Goal: Transaction & Acquisition: Purchase product/service

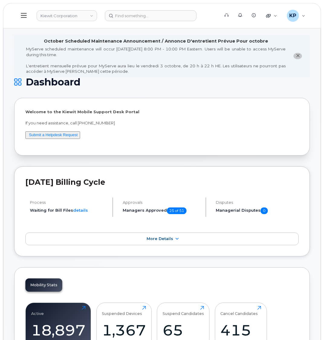
click at [23, 10] on button at bounding box center [23, 16] width 19 height 18
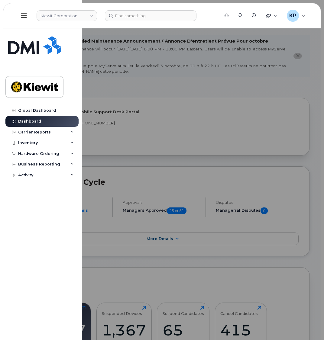
click at [120, 160] on div at bounding box center [162, 170] width 324 height 340
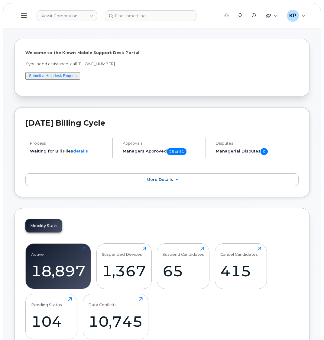
scroll to position [60, 0]
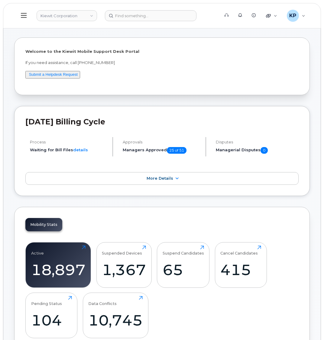
click at [22, 16] on icon at bounding box center [24, 15] width 6 height 5
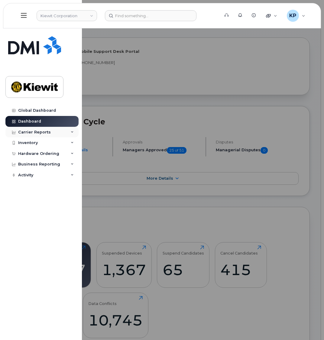
click at [35, 133] on div "Carrier Reports" at bounding box center [34, 132] width 33 height 5
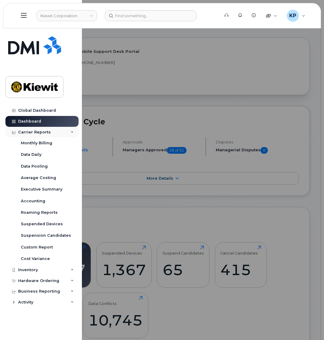
click at [35, 133] on div "Carrier Reports" at bounding box center [34, 132] width 33 height 5
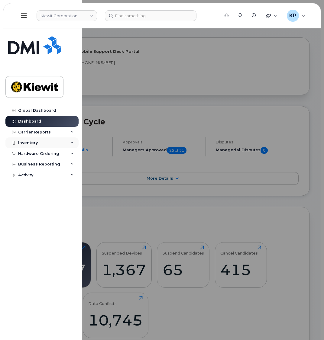
click at [37, 141] on div "Inventory" at bounding box center [28, 142] width 20 height 5
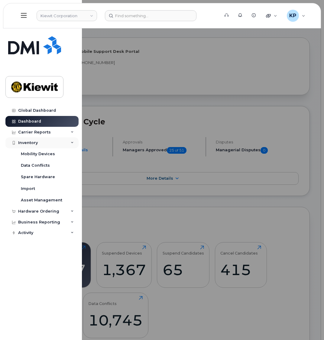
click at [37, 141] on div "Inventory" at bounding box center [28, 142] width 20 height 5
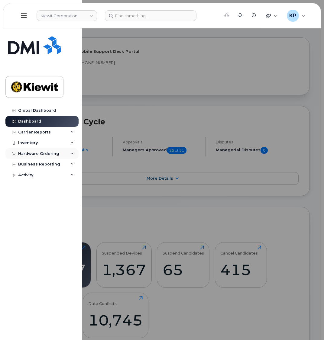
click at [40, 155] on div "Hardware Ordering" at bounding box center [38, 153] width 41 height 5
click at [39, 154] on div "Hardware Ordering" at bounding box center [38, 153] width 41 height 5
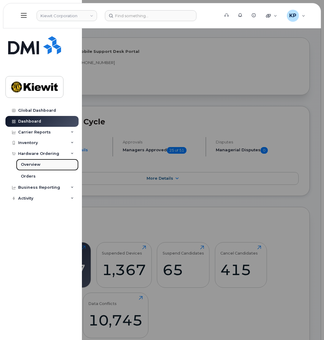
click at [36, 164] on div "Overview" at bounding box center [31, 164] width 20 height 5
click at [30, 164] on div "Overview" at bounding box center [31, 164] width 20 height 5
click at [122, 73] on div at bounding box center [162, 170] width 324 height 340
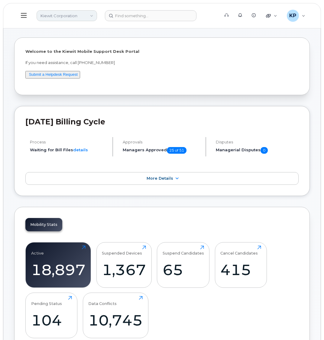
click at [65, 15] on link "Kiewit Corporation" at bounding box center [67, 15] width 60 height 11
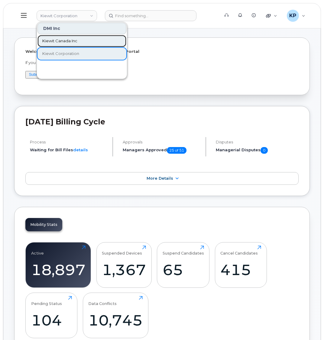
click at [59, 41] on span "Kiewit Canada Inc" at bounding box center [59, 41] width 35 height 6
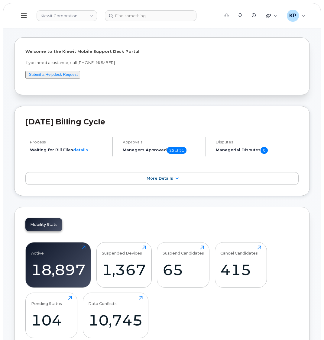
click at [90, 41] on div "Welcome to the Kiewit Mobile Support Desk Portal If you need assistance, call 8…" at bounding box center [161, 66] width 295 height 58
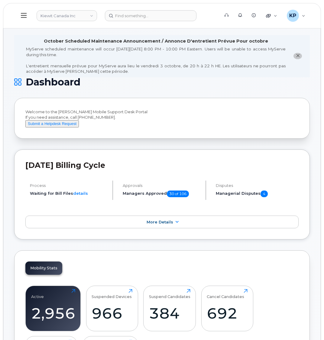
click at [20, 16] on button at bounding box center [23, 16] width 19 height 18
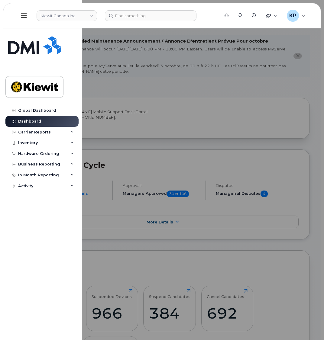
drag, startPoint x: 29, startPoint y: 156, endPoint x: 27, endPoint y: 163, distance: 7.0
click at [29, 156] on div "Hardware Ordering" at bounding box center [41, 153] width 73 height 11
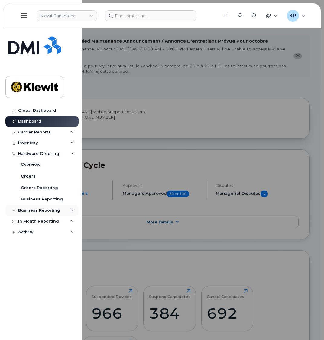
click at [25, 211] on div "Business Reporting" at bounding box center [39, 210] width 42 height 5
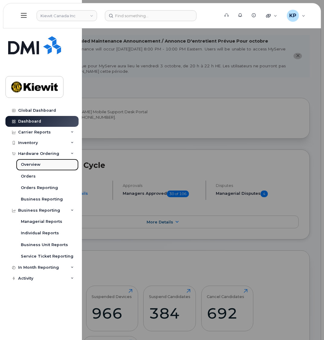
click at [33, 165] on div "Overview" at bounding box center [31, 164] width 20 height 5
click at [31, 154] on div "Hardware Ordering" at bounding box center [38, 153] width 41 height 5
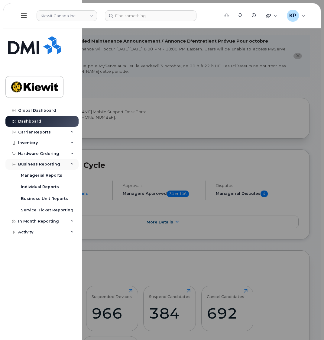
click at [27, 162] on div "Business Reporting" at bounding box center [39, 164] width 42 height 5
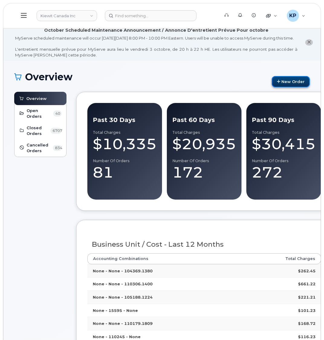
click at [279, 84] on link "New Order" at bounding box center [291, 81] width 38 height 11
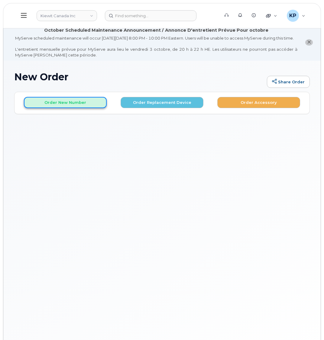
click at [58, 106] on button "Order New Number" at bounding box center [65, 102] width 83 height 11
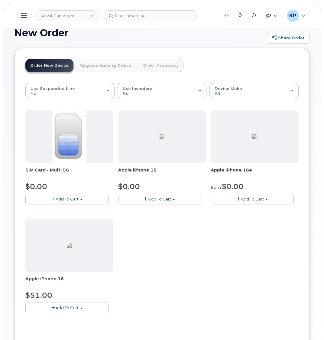
scroll to position [60, 0]
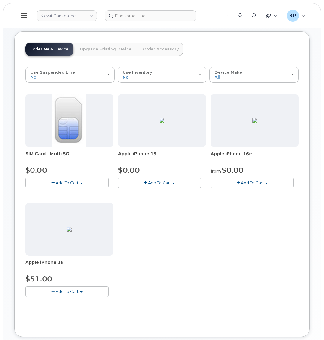
click at [71, 294] on button "Add To Cart" at bounding box center [66, 291] width 83 height 11
click at [56, 305] on span "Model Black 128 GB is available" at bounding box center [68, 302] width 63 height 5
click at [56, 297] on button "Add To Cart" at bounding box center [66, 291] width 83 height 11
click at [60, 294] on span "Add To Cart" at bounding box center [67, 291] width 23 height 5
click at [234, 185] on button "Add To Cart" at bounding box center [252, 183] width 83 height 11
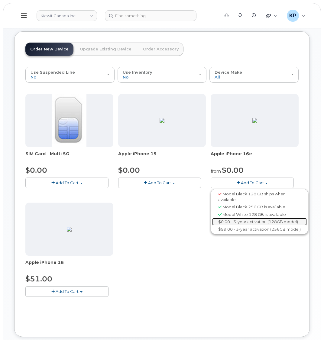
click at [239, 226] on link "$0.00 - 3-year activation (128GB model)" at bounding box center [259, 222] width 95 height 8
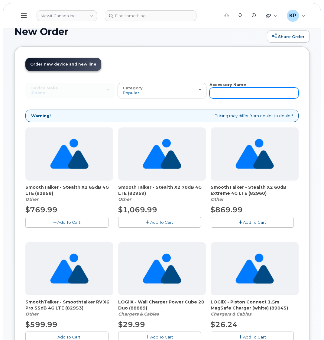
click at [218, 98] on input "text" at bounding box center [253, 93] width 89 height 11
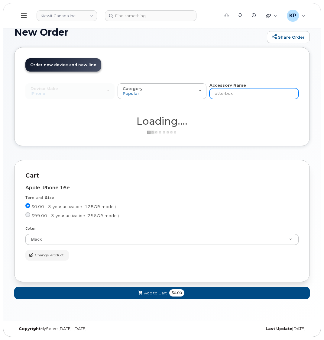
type input "otterbox"
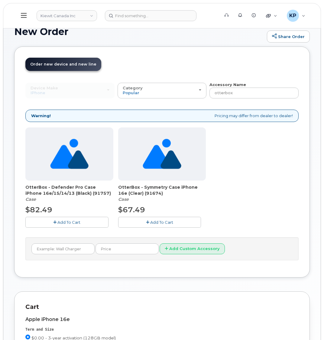
click at [135, 227] on button "Add To Cart" at bounding box center [159, 222] width 83 height 11
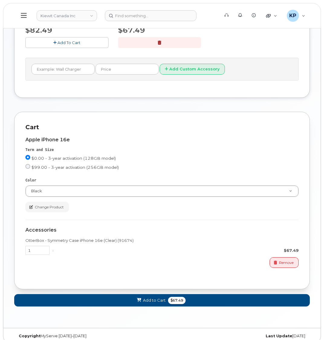
scroll to position [227, 0]
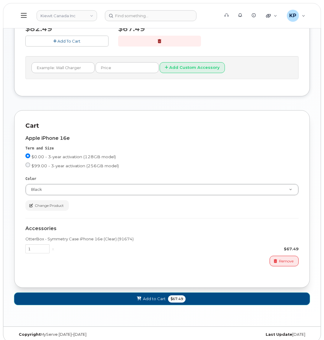
click at [108, 301] on button "Add to Cart $67.49" at bounding box center [161, 299] width 295 height 12
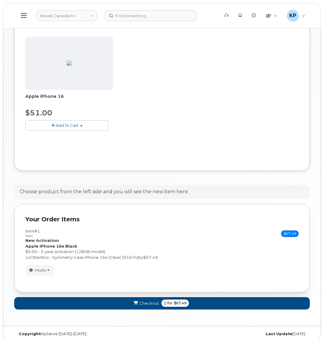
scroll to position [237, 0]
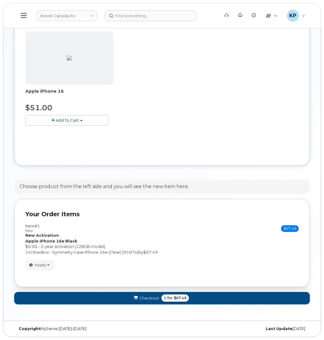
click at [136, 298] on icon "submit" at bounding box center [136, 298] width 4 height 4
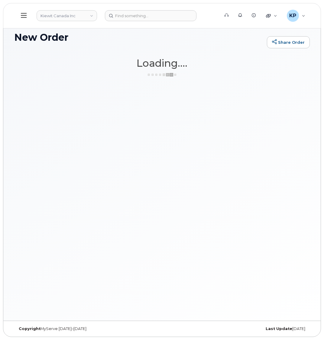
scroll to position [45, 0]
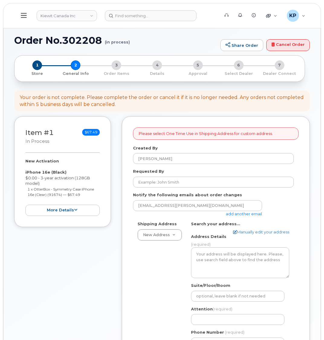
select select
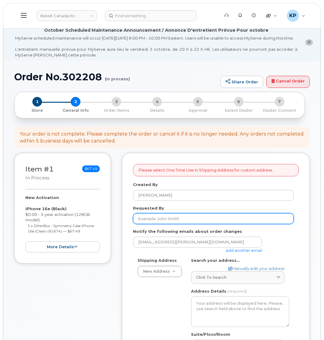
click at [171, 220] on input "Requested By" at bounding box center [213, 218] width 161 height 11
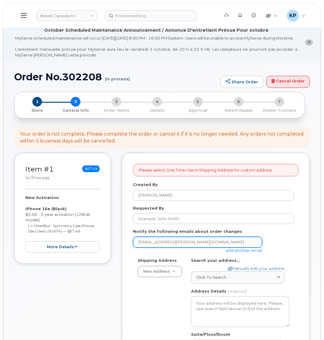
click at [139, 246] on input "[EMAIL_ADDRESS][PERSON_NAME][DOMAIN_NAME]" at bounding box center [197, 242] width 129 height 11
click at [231, 253] on link "add another email" at bounding box center [244, 250] width 36 height 5
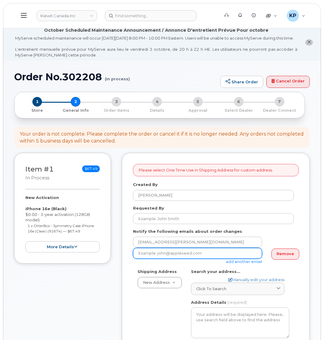
click at [158, 259] on input "email" at bounding box center [197, 253] width 129 height 11
paste input "David.Gutierrez@kiewit.com"
type input "David.Gutierrez@kiewit.com"
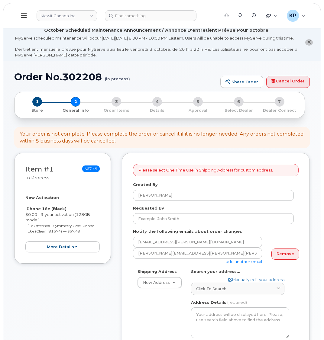
click at [123, 289] on div "Please select One Time Use in Shipping Address for custom address. Created By K…" at bounding box center [216, 329] width 188 height 352
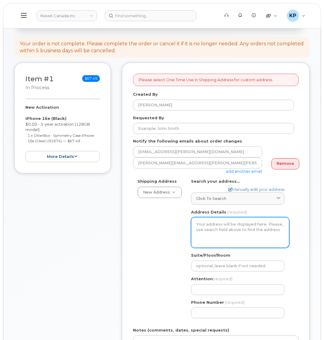
scroll to position [91, 0]
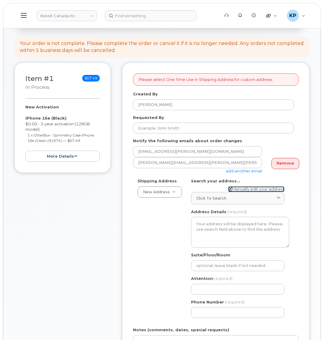
click at [237, 192] on link "Manually edit your address" at bounding box center [256, 189] width 56 height 6
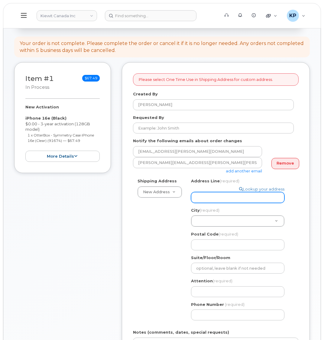
click at [212, 197] on input "Address Line (required)" at bounding box center [237, 197] width 93 height 11
select select
type input "M"
select select
type input "M-"
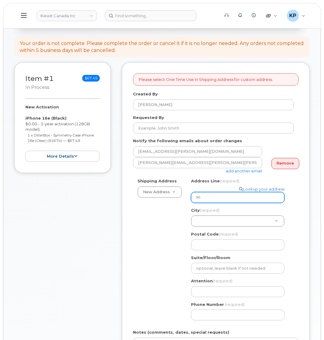
select select
type input "M-1"
select select
type input "M-10"
select select
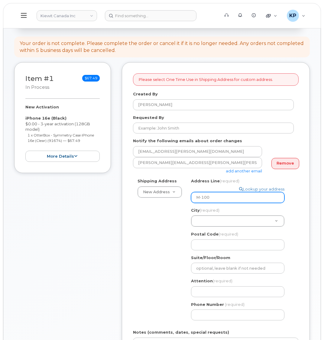
type input "M-100"
select select
type input "M-100 I"
select select
type input "M-100 II"
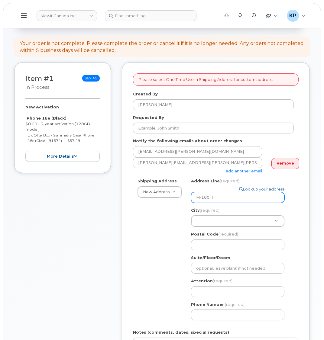
select select
type input "M-100 I"
select select
type input "M-100 Il"
select select
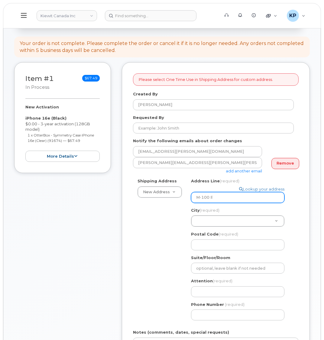
type input "M-100 Ils"
select select
type input "M-100 Ilsl"
select select
type input "M-100 Ilsle"
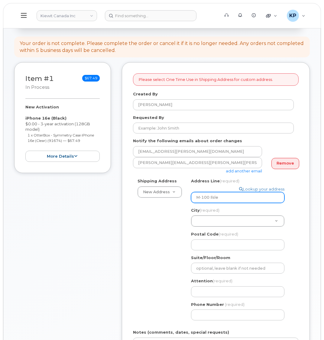
select select
type input "M-100 Ilsley"
select select
type input "M-100 Ilsley A"
select select
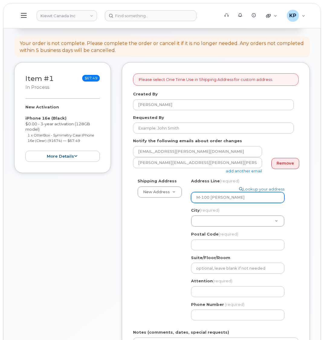
type input "M-100 Ilsley Av"
select select
type input "M-100 Ilsley Ave"
select select
type input "M-100 Ilsley Aven"
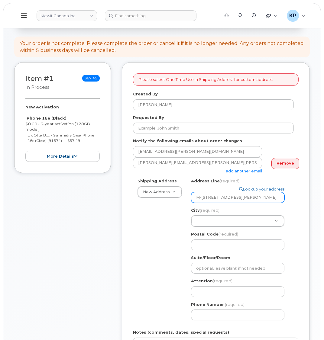
select select
type input "M-100 Ilsley Avent"
select select
type input "M-100 Ilsley Aven"
select select
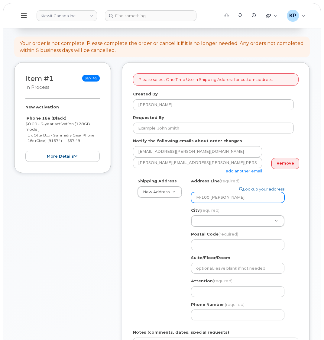
type input "M-100 Ilsley Avenue"
select select
type input "M-100 Ilsley Avenue"
type input "D"
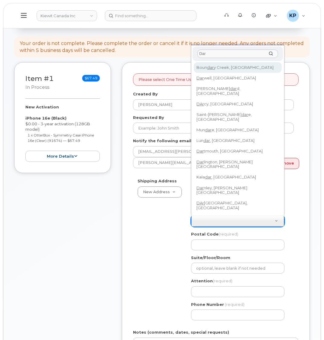
type input "Dart"
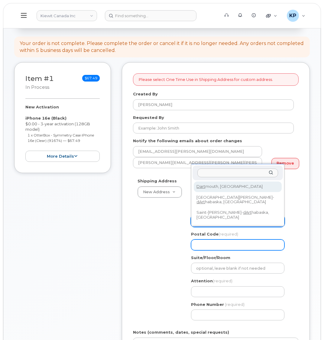
select select
type input "2968"
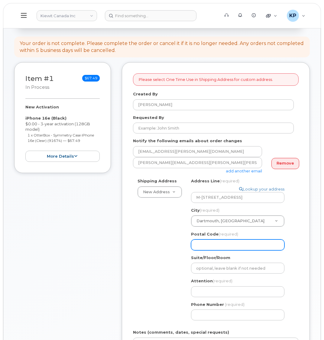
select select
type input "B"
select select
type input "BD"
select select
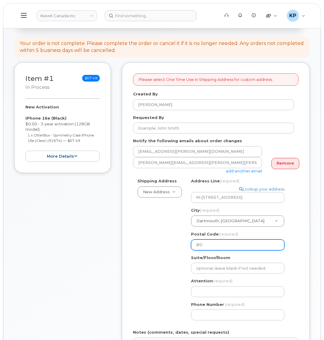
type input "B"
select select
type input "B3"
select select
type input "B3B"
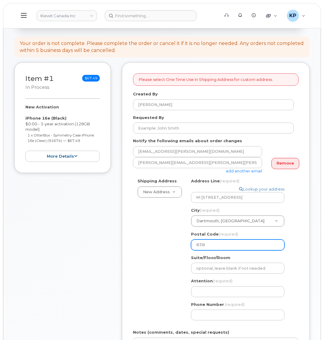
select select
type input "B3B1"
select select
type input "B3B1L"
select select
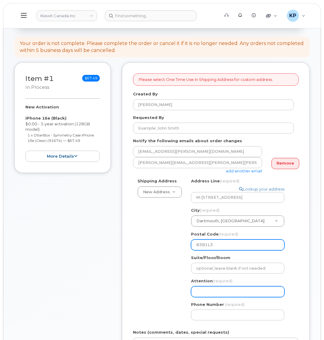
type input "B3B1L3"
drag, startPoint x: 206, startPoint y: 288, endPoint x: 189, endPoint y: 269, distance: 26.3
click at [206, 288] on input "Attention (required)" at bounding box center [237, 291] width 93 height 11
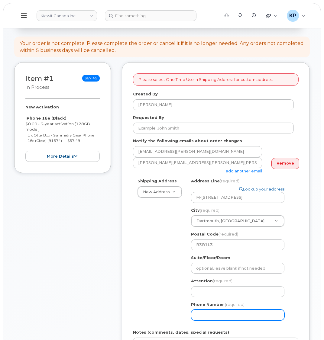
click at [216, 312] on input "Phone Number" at bounding box center [237, 315] width 93 height 11
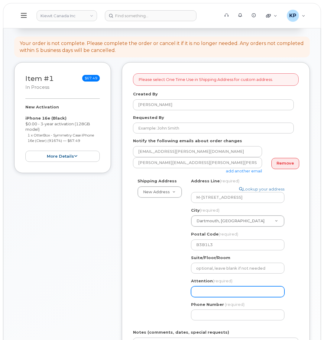
click at [211, 295] on input "Attention (required)" at bounding box center [237, 291] width 93 height 11
paste input "[PERSON_NAME]"
select select
click at [227, 293] on input "Robert Hanlon" at bounding box center [237, 291] width 93 height 11
type input "Robert Hanlon"
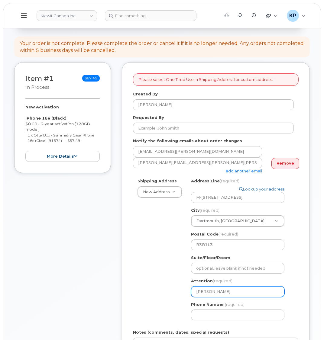
select select
type input "Robert Hanlon &"
paste input "Greg.Kalil"
select select
type input "Robert Hanlon & Greg.Kalil"
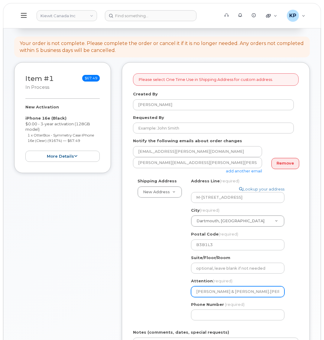
drag, startPoint x: 240, startPoint y: 293, endPoint x: 240, endPoint y: 301, distance: 8.5
click at [240, 292] on input "Robert Hanlon & Greg.Kalil" at bounding box center [237, 291] width 93 height 11
select select
type input "Robert Hanlon & GregKalil"
select select
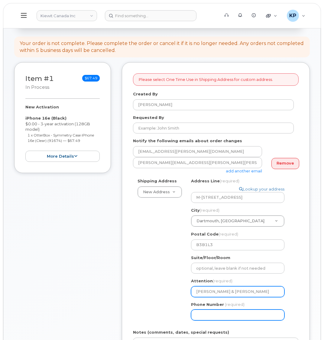
type input "Robert Hanlon & Greg Kalil"
click at [232, 314] on input "Phone Number" at bounding box center [237, 315] width 93 height 11
type input "877772770"
select select
type input "8777727707"
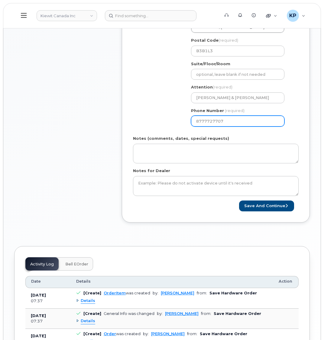
scroll to position [242, 0]
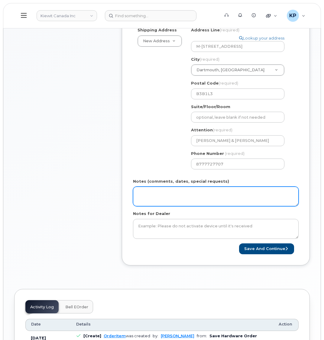
click at [160, 194] on textarea "Notes (comments, dates, special requests)" at bounding box center [216, 197] width 166 height 20
type textarea "Please Ship ASAP"
click at [160, 194] on textarea "Please Ship ASAP" at bounding box center [216, 197] width 166 height 20
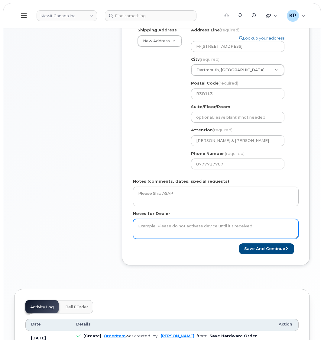
click at [166, 225] on textarea "Notes for Dealer" at bounding box center [216, 229] width 166 height 20
paste textarea "Please Ship ASAP"
type textarea "Please Ship ASAP"
drag, startPoint x: 244, startPoint y: 247, endPoint x: 185, endPoint y: 224, distance: 63.6
click at [245, 247] on button "Save and Continue" at bounding box center [266, 248] width 55 height 11
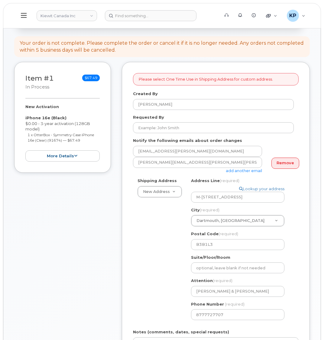
scroll to position [91, 0]
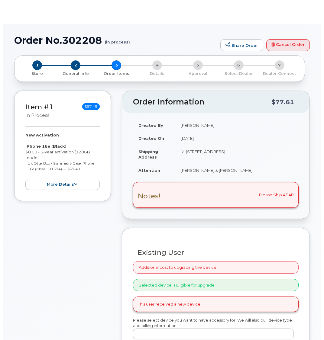
radio input "true"
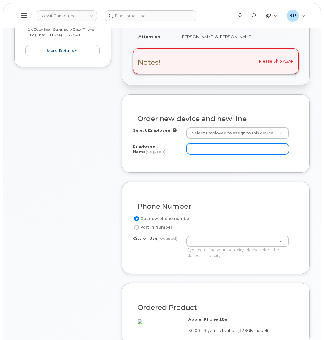
scroll to position [181, 0]
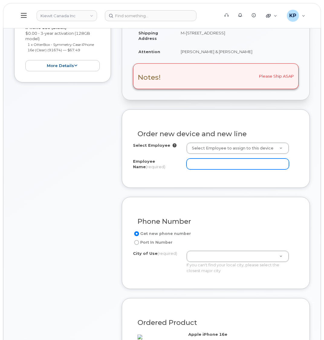
click at [200, 169] on input "Employee Name (required)" at bounding box center [237, 164] width 102 height 11
paste input "[PERSON_NAME]"
type input "[PERSON_NAME]"
click at [60, 212] on div "Item #1 in process $67.49 New Activation iPhone 16e (Black) $0.00 - 3-year acti…" at bounding box center [62, 253] width 97 height 562
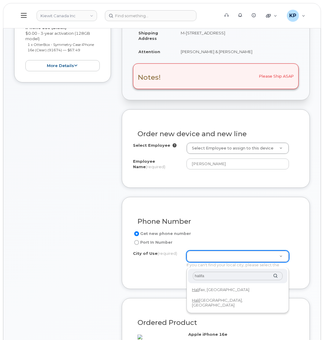
type input "halifax"
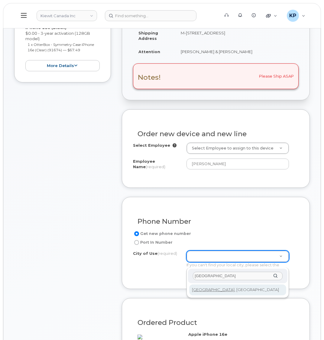
type input "3070"
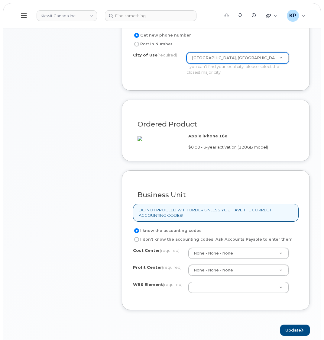
scroll to position [393, 0]
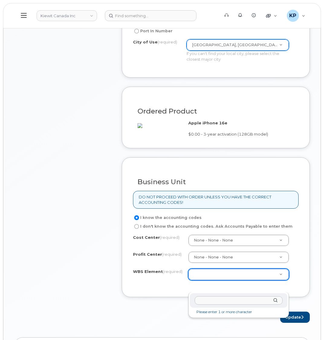
click at [216, 297] on input "text" at bounding box center [239, 300] width 88 height 9
paste input "110903.1478"
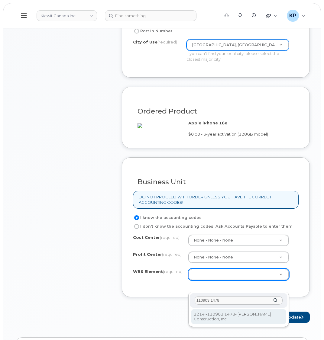
type input "110903.1478"
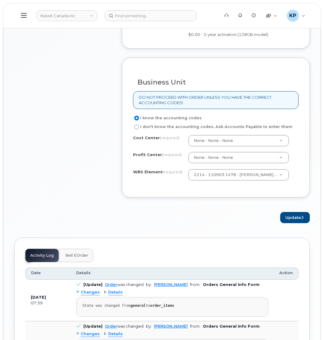
scroll to position [514, 0]
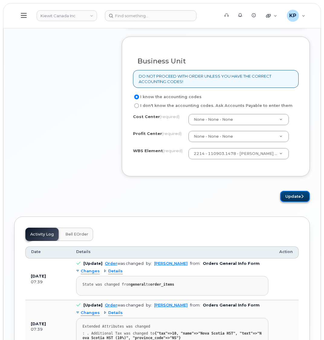
click at [293, 202] on button "Update" at bounding box center [295, 196] width 30 height 11
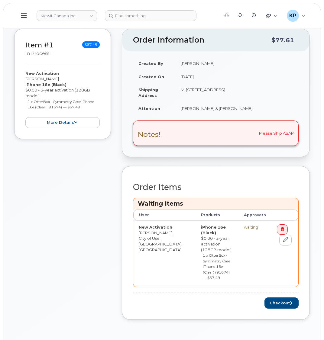
scroll to position [242, 0]
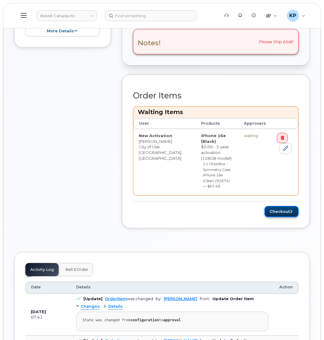
click at [267, 206] on button "Checkout" at bounding box center [281, 211] width 34 height 11
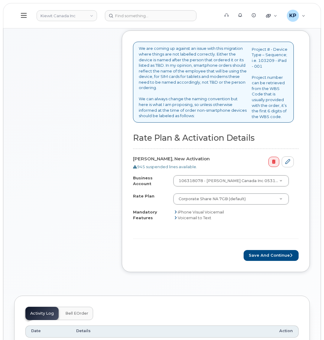
scroll to position [242, 0]
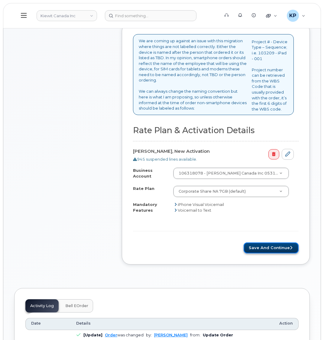
click at [261, 254] on button "Save and Continue" at bounding box center [270, 248] width 55 height 11
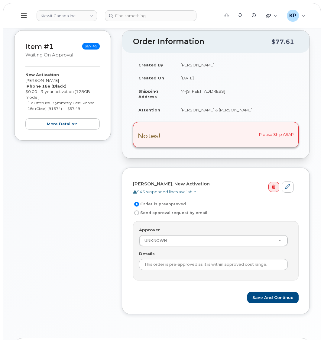
scroll to position [121, 0]
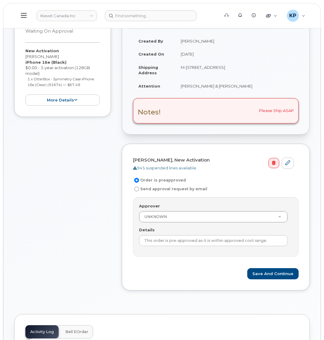
click at [138, 192] on input "Send approval request by email" at bounding box center [136, 189] width 5 height 5
radio input "true"
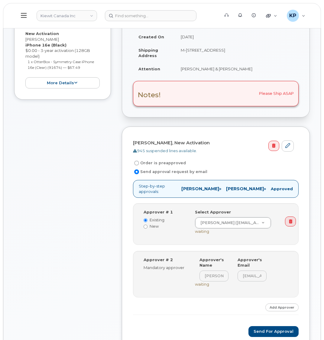
scroll to position [151, 0]
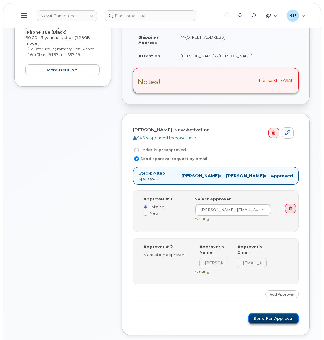
click at [274, 318] on button "Send for Approval" at bounding box center [273, 318] width 50 height 11
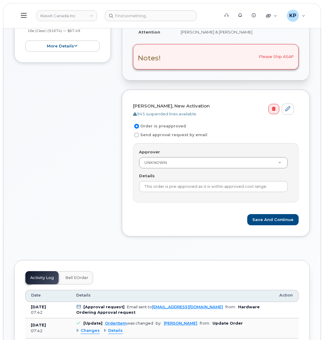
scroll to position [211, 0]
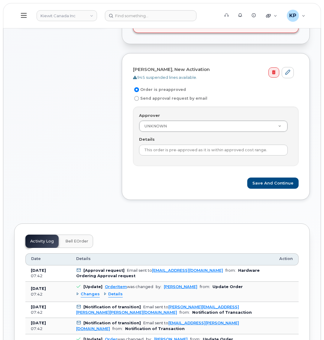
click at [141, 102] on label "Send approval request by email" at bounding box center [170, 98] width 74 height 7
click at [139, 101] on input "Send approval request by email" at bounding box center [136, 98] width 5 height 5
radio input "true"
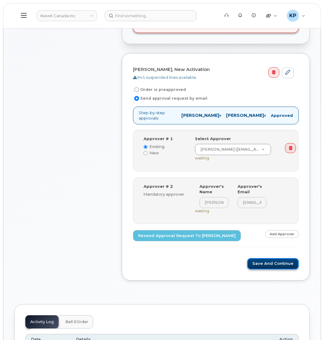
click at [266, 267] on button "Save and Continue" at bounding box center [272, 263] width 51 height 11
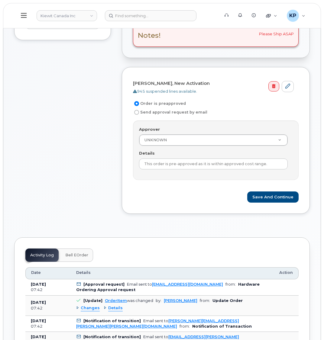
scroll to position [151, 0]
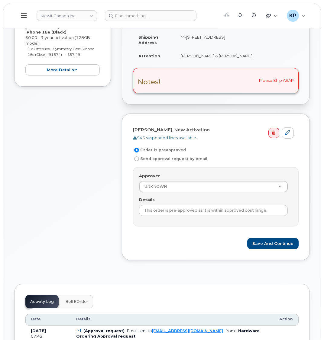
click at [86, 172] on div "Item #1 Waiting On Approval $67.49 New Activation [PERSON_NAME] iPhone 16e (Bla…" at bounding box center [62, 122] width 97 height 293
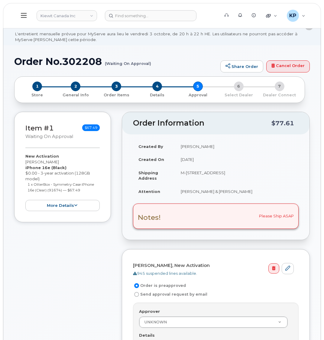
scroll to position [0, 0]
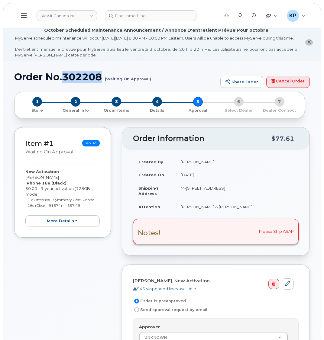
drag, startPoint x: 65, startPoint y: 80, endPoint x: 101, endPoint y: 79, distance: 35.9
click at [101, 79] on h1 "Order No.302208 (Waiting On Approval)" at bounding box center [115, 77] width 203 height 11
copy h1 "302208"
click at [29, 17] on button at bounding box center [23, 16] width 19 height 18
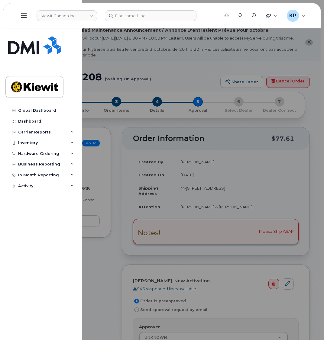
drag, startPoint x: 42, startPoint y: 156, endPoint x: 43, endPoint y: 164, distance: 8.8
click at [42, 156] on div "Hardware Ordering" at bounding box center [38, 153] width 41 height 5
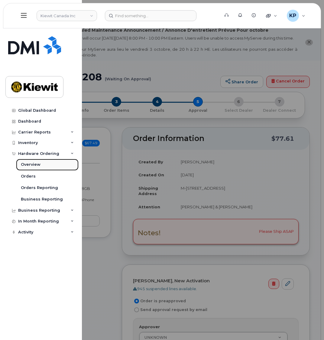
click at [31, 165] on div "Overview" at bounding box center [31, 164] width 20 height 5
click at [127, 126] on div at bounding box center [162, 170] width 324 height 340
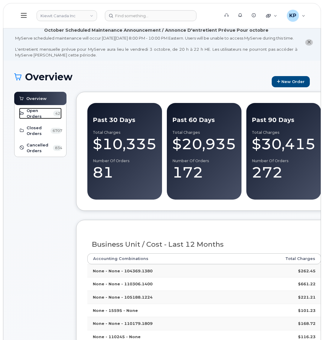
click at [38, 119] on span "Open Orders" at bounding box center [39, 113] width 25 height 11
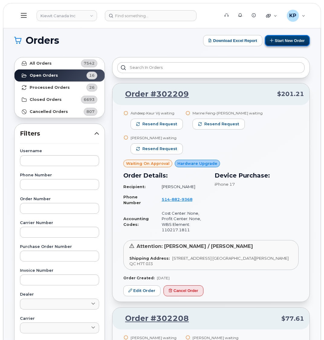
click at [274, 40] on button "Start New Order" at bounding box center [287, 40] width 45 height 11
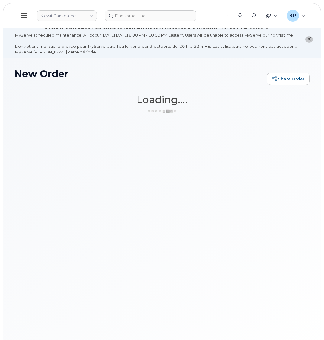
scroll to position [3, 0]
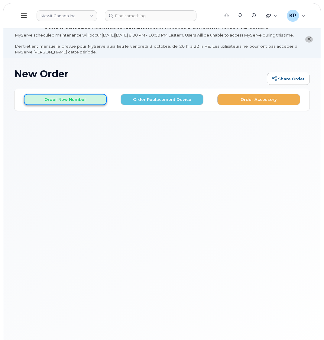
click at [66, 105] on button "Order New Number" at bounding box center [65, 99] width 83 height 11
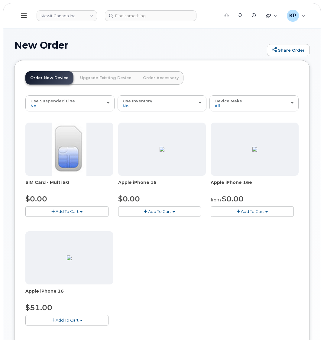
scroll to position [33, 0]
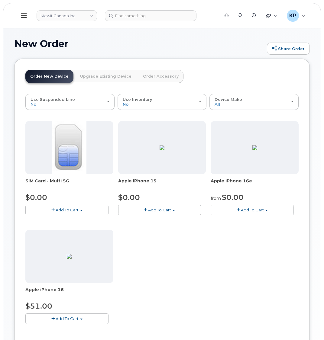
click at [234, 215] on button "Add To Cart" at bounding box center [252, 210] width 83 height 11
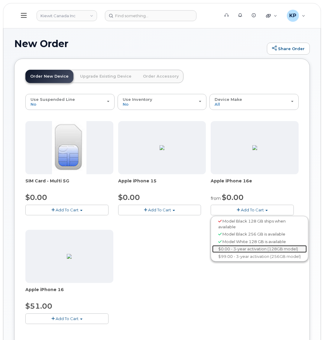
click at [239, 253] on link "$0.00 - 3-year activation (128GB model)" at bounding box center [259, 249] width 95 height 8
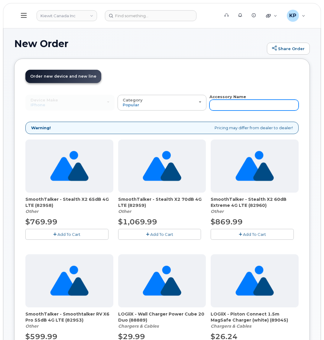
click at [212, 111] on input "text" at bounding box center [253, 105] width 89 height 11
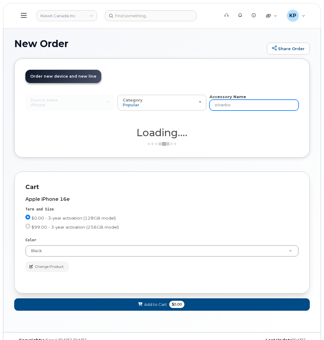
type input "otterbox"
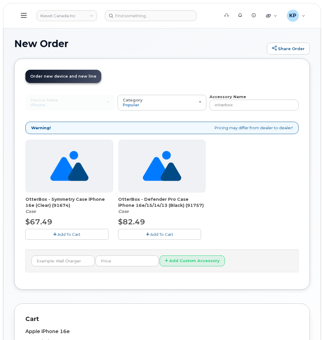
drag, startPoint x: 137, startPoint y: 238, endPoint x: 55, endPoint y: 194, distance: 93.4
click at [55, 192] on div "OtterBox - Symmetry Case iPhone 16e (Clear) (91674) Case $67.49 Add To Cart Ott…" at bounding box center [161, 195] width 273 height 110
click at [61, 235] on button "Add To Cart" at bounding box center [66, 234] width 83 height 11
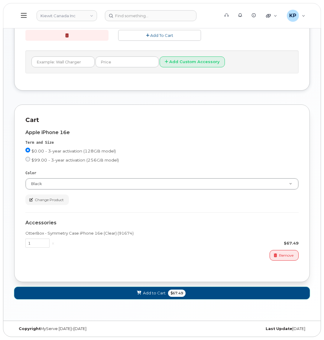
click at [92, 292] on button "Add to Cart $67.49" at bounding box center [161, 293] width 295 height 12
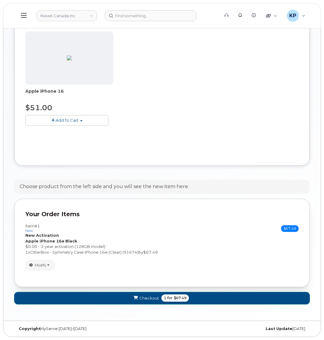
click at [115, 294] on button "Checkout 1 for $67.49" at bounding box center [161, 298] width 295 height 12
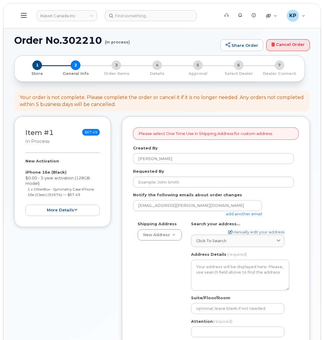
select select
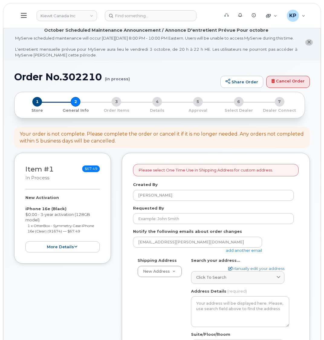
click at [233, 253] on link "add another email" at bounding box center [244, 250] width 36 height 5
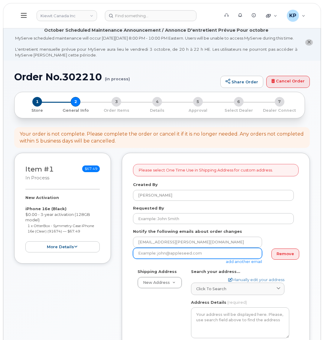
click at [165, 256] on input "email" at bounding box center [197, 253] width 129 height 11
click at [148, 259] on input "email" at bounding box center [197, 253] width 129 height 11
paste input "[PERSON_NAME][EMAIL_ADDRESS][PERSON_NAME][PERSON_NAME][DOMAIN_NAME]"
type input "[PERSON_NAME][EMAIL_ADDRESS][PERSON_NAME][PERSON_NAME][DOMAIN_NAME]"
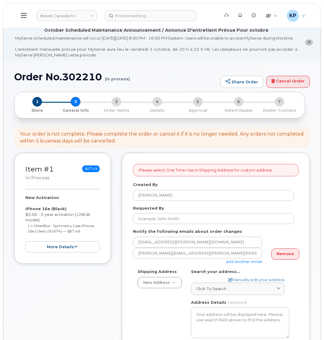
click at [184, 271] on form "Please select One Time Use in Shipping Address for custom address. Created By […" at bounding box center [216, 329] width 166 height 330
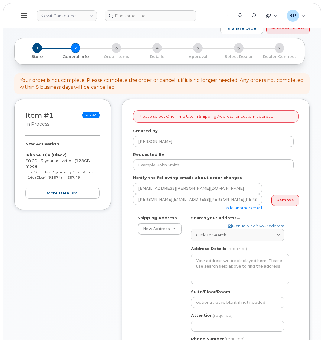
scroll to position [60, 0]
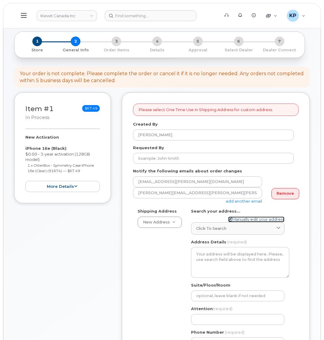
click at [255, 222] on link "Manually edit your address" at bounding box center [256, 220] width 56 height 6
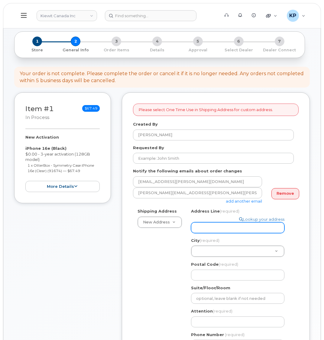
click at [221, 229] on input "Address Line (required)" at bounding box center [237, 227] width 93 height 11
click at [202, 229] on input "Address Line (required)" at bounding box center [237, 227] width 93 height 11
select select
type input "5"
select select
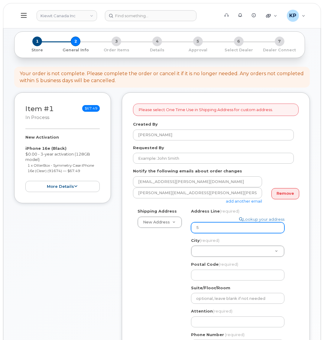
type input "58"
select select
type input "587"
select select
type input "5875"
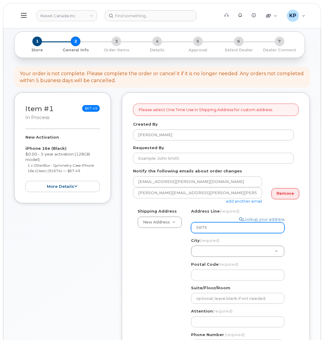
select select
type input "5875 h"
select select
type input "5875 hi"
select select
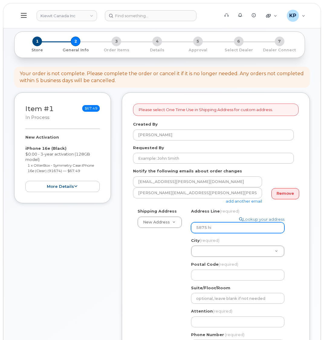
type input "5875 hig"
select select
type input "5875 high"
select select
type input "5875 highw"
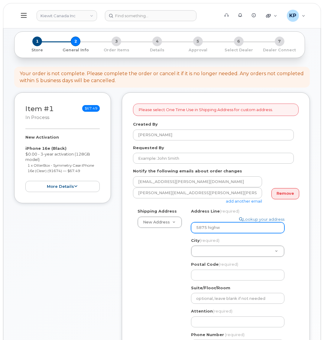
select select
type input "5875 highwa"
select select
type input "5875 highway"
select select
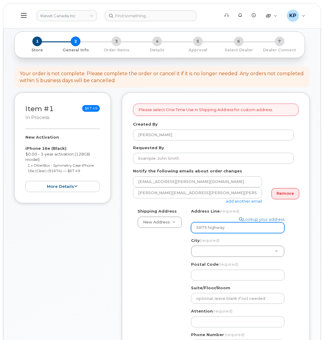
type input "5875 highwa"
select select
type input "5875 highw"
select select
type input "5875 high"
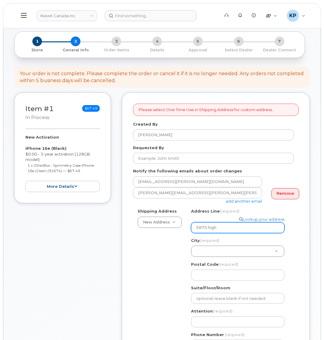
select select
type input "5875 hig"
select select
type input "5875 hi"
select select
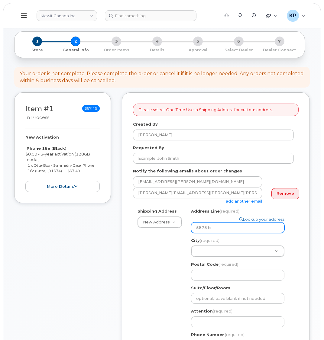
type input "5875 h"
select select
type input "5875"
select select
type input "5875 J"
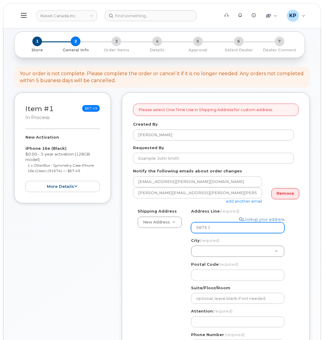
select select
type input "5875"
select select
type input "5875 H"
select select
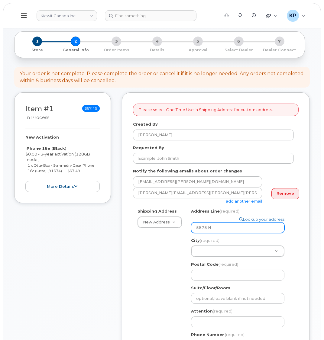
type input "5875 Hi"
select select
type input "5875 Hig"
select select
type input "5875 High"
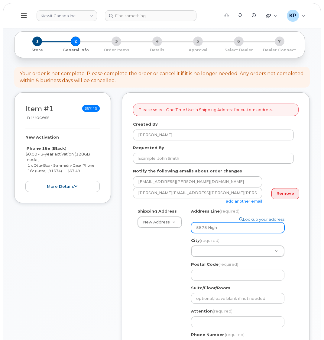
select select
type input "5875 Highw"
select select
type input "5875 Highway"
select select
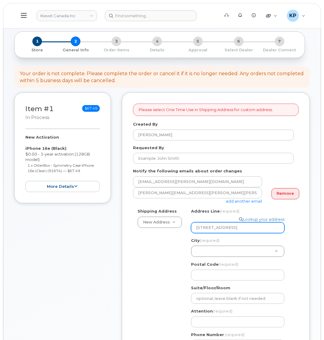
type input "5875 Highway"
select select
type input "5875 Highway 7"
type input "W"
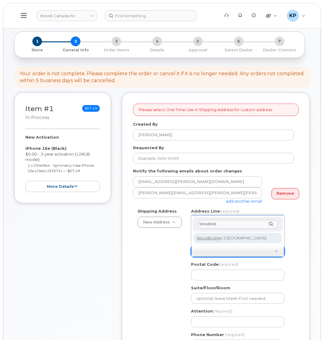
type input "Woodbrid"
drag, startPoint x: 217, startPoint y: 237, endPoint x: 203, endPoint y: 284, distance: 49.0
select select
type input "5080"
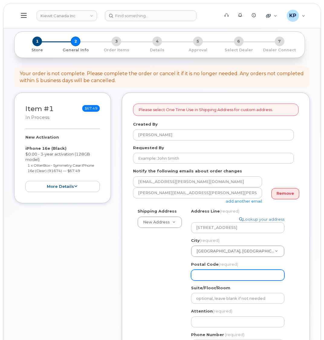
drag, startPoint x: 200, startPoint y: 277, endPoint x: 191, endPoint y: 273, distance: 9.8
click at [200, 277] on input "Postal Code (required)" at bounding box center [237, 275] width 93 height 11
select select
type input "L"
select select
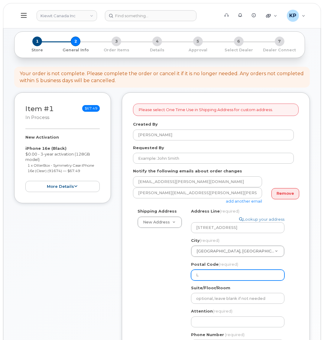
type input "L4"
select select
type input "L4L"
select select
type input "L4L 1"
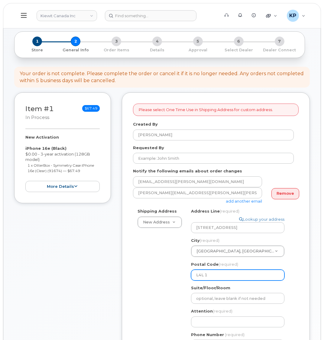
select select
type input "L4L 1T"
select select
type input "L4L 1T9"
click at [140, 257] on div "Shipping Address New Address New Address M-100 Ilsley Avenue 10333 Southport Ro…" at bounding box center [213, 281] width 161 height 147
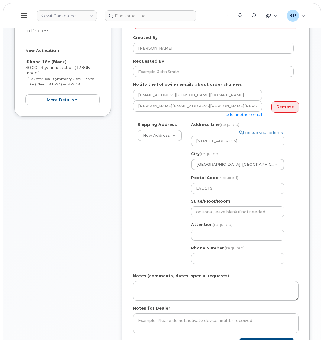
scroll to position [181, 0]
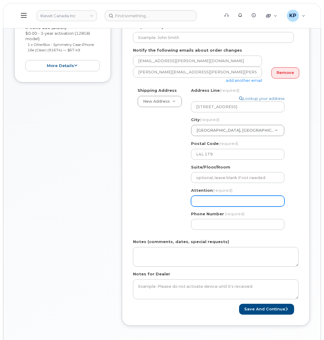
drag, startPoint x: 197, startPoint y: 204, endPoint x: 109, endPoint y: 203, distance: 87.9
click at [197, 204] on input "Attention (required)" at bounding box center [237, 201] width 93 height 11
click at [234, 199] on input "Attention (required)" at bounding box center [237, 201] width 93 height 11
paste input "Gabriela.Palivan"
select select
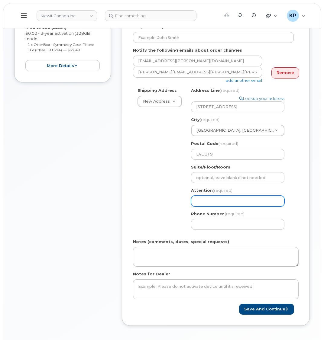
type input "Gabriela.Palivan"
drag, startPoint x: 214, startPoint y: 202, endPoint x: 216, endPoint y: 211, distance: 9.3
click at [214, 202] on input "Gabriela.Palivan" at bounding box center [237, 201] width 93 height 11
select select
type input "GabrielaPalivan"
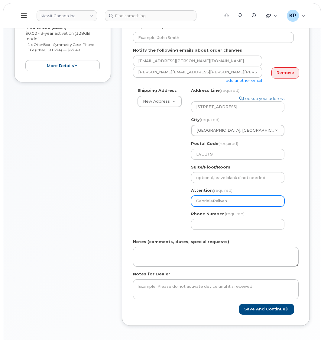
select select
click at [236, 201] on input "Gabriela Palivan" at bounding box center [237, 201] width 93 height 11
type input "Gabriela Palivan"
select select
type input "Gabriela Palivan &"
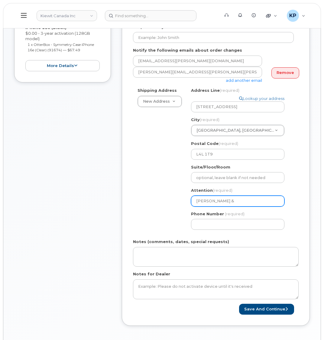
click at [249, 201] on input "Gabriela Palivan &" at bounding box center [237, 201] width 93 height 11
paste input "Greg.Kalil"
select select
type input "Gabriela Palivan & Greg.Kalil"
click at [243, 202] on input "Gabriela Palivan & Greg.Kalil" at bounding box center [237, 201] width 93 height 11
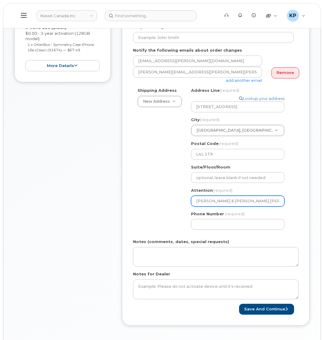
select select
type input "Gabriela Palivan & GregKalil"
select select
type input "Gabriela Palivan & Greg Kalil"
click at [239, 219] on div "Phone Number (required)" at bounding box center [240, 220] width 98 height 19
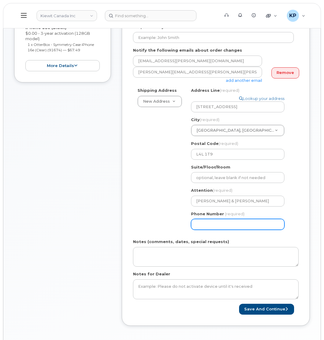
click at [238, 221] on input "Phone Number" at bounding box center [237, 224] width 93 height 11
type input "877772770"
select select
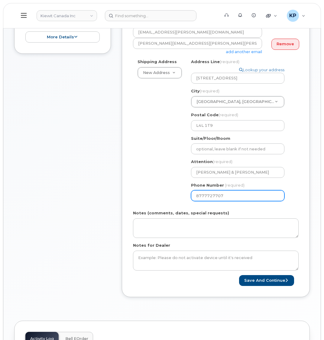
scroll to position [211, 0]
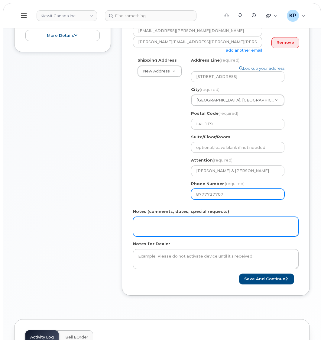
type input "8777727707"
click at [229, 218] on textarea "Notes (comments, dates, special requests)" at bounding box center [216, 227] width 166 height 20
type textarea "Please Ship ASAP"
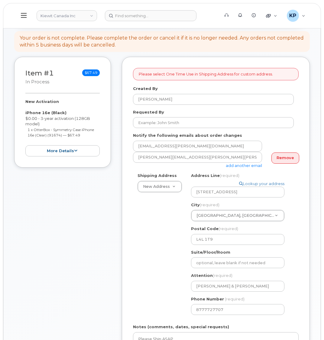
scroll to position [60, 0]
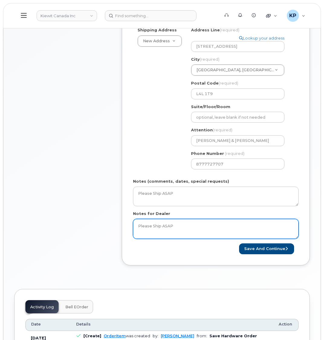
type textarea "Please Ship ASAP"
click at [253, 251] on button "Save and Continue" at bounding box center [266, 248] width 55 height 11
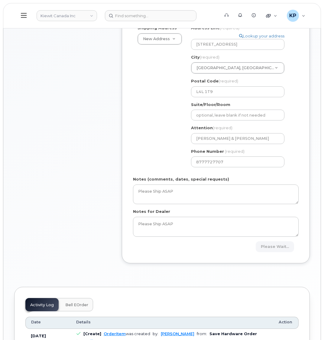
scroll to position [181, 0]
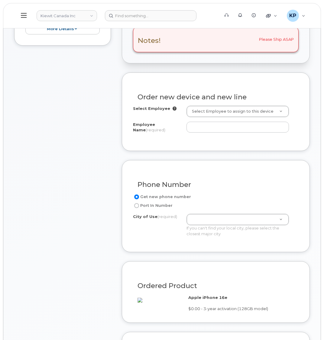
scroll to position [242, 0]
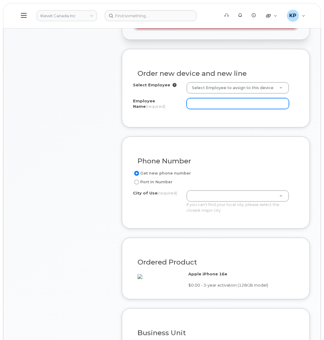
click at [198, 109] on input "Employee Name (required)" at bounding box center [237, 103] width 102 height 11
paste input "Gabriela.Palivan"
click at [209, 109] on input "Gabriela.Palivan" at bounding box center [237, 103] width 102 height 11
type input "[PERSON_NAME]"
click at [149, 213] on div "City of Use (required) If you can't find your local city, please select the clo…" at bounding box center [213, 201] width 161 height 23
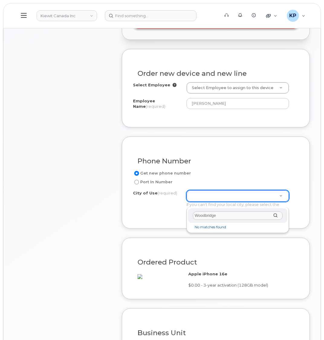
drag, startPoint x: 219, startPoint y: 217, endPoint x: 50, endPoint y: 119, distance: 194.8
click at [49, 207] on body "Kiewit Canada Inc Support Alerts Knowledge Base Quicklinks Suspend / Cancel Dev…" at bounding box center [162, 274] width 324 height 1032
type input "Woodbridge"
type input "tor"
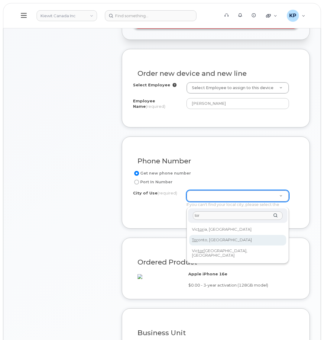
type input "4934"
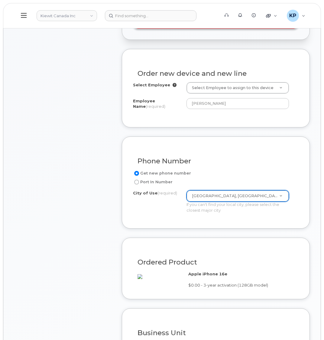
click at [105, 223] on div "Item #1 in process $67.49 New Activation iPhone 16e (Black) $0.00 - 3-year acti…" at bounding box center [62, 192] width 97 height 562
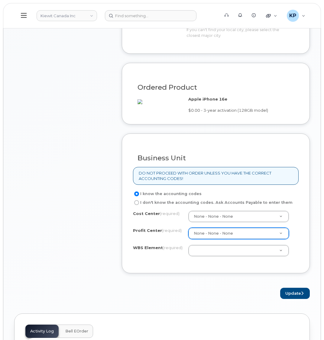
scroll to position [423, 0]
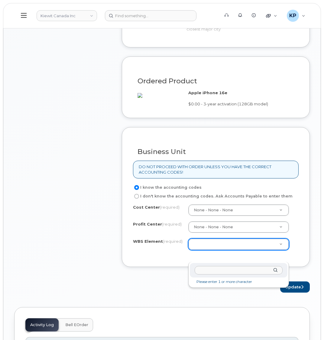
click at [231, 268] on input "text" at bounding box center [239, 270] width 88 height 9
paste input "106015.1945"
type input "106015.1945"
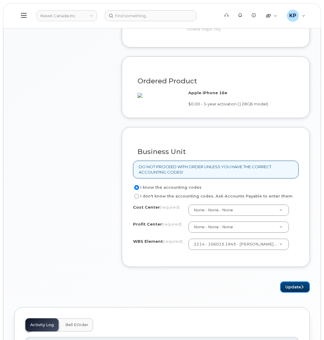
drag, startPoint x: 289, startPoint y: 296, endPoint x: 287, endPoint y: 293, distance: 4.1
click at [289, 293] on button "Update" at bounding box center [295, 287] width 30 height 11
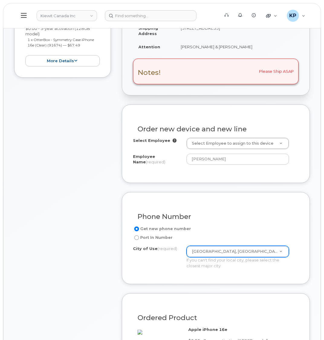
scroll to position [151, 0]
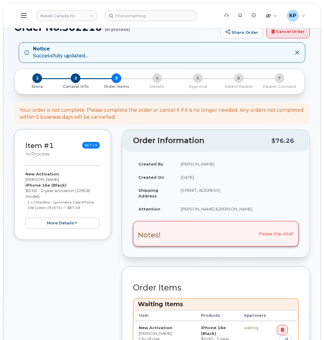
scroll to position [211, 0]
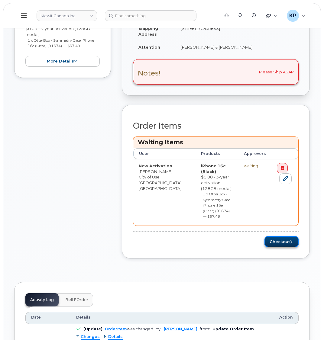
click at [275, 236] on button "Checkout" at bounding box center [281, 241] width 34 height 11
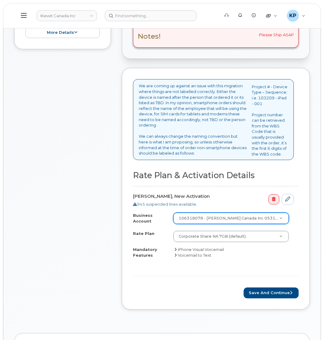
scroll to position [211, 0]
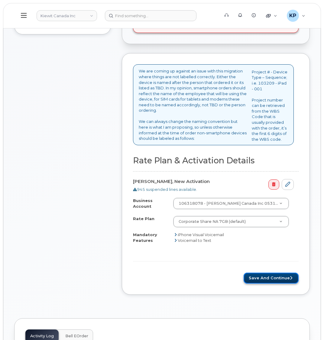
click at [257, 282] on button "Save and Continue" at bounding box center [270, 278] width 55 height 11
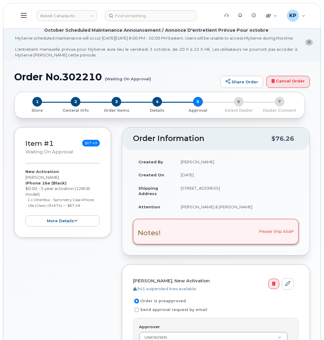
scroll to position [181, 0]
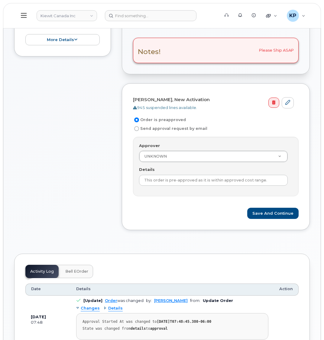
click at [143, 132] on label "Send approval request by email" at bounding box center [170, 128] width 74 height 7
click at [139, 131] on input "Send approval request by email" at bounding box center [136, 128] width 5 height 5
radio input "true"
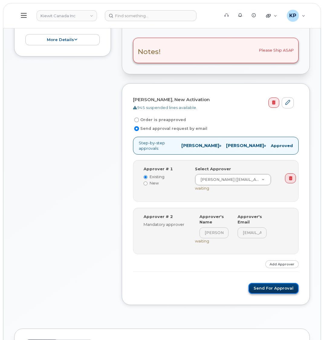
click at [279, 288] on button "Send for Approval" at bounding box center [273, 288] width 50 height 11
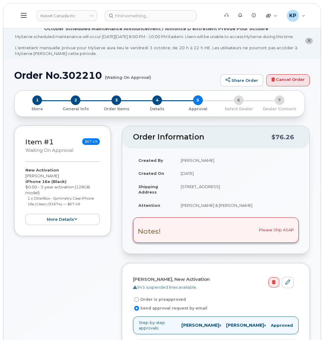
scroll to position [0, 0]
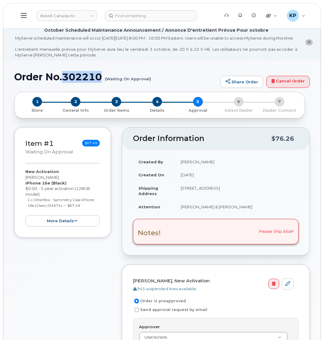
drag, startPoint x: 66, startPoint y: 83, endPoint x: 102, endPoint y: 84, distance: 36.0
click at [102, 82] on h1 "Order No.302210 (Waiting On Approval)" at bounding box center [115, 77] width 203 height 11
click at [27, 12] on button at bounding box center [23, 16] width 19 height 18
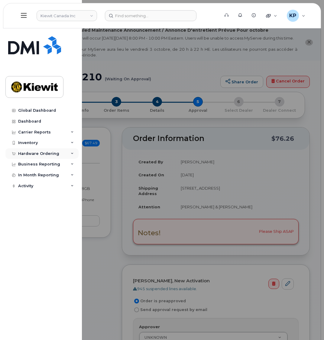
click at [40, 151] on div "Hardware Ordering" at bounding box center [38, 153] width 41 height 5
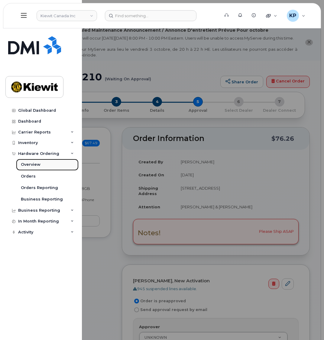
click at [35, 164] on div "Overview" at bounding box center [31, 164] width 20 height 5
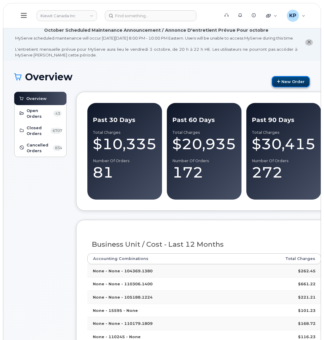
click at [300, 87] on link "New Order" at bounding box center [291, 81] width 38 height 11
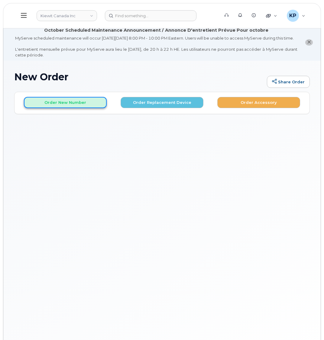
click at [69, 108] on button "Order New Number" at bounding box center [65, 102] width 83 height 11
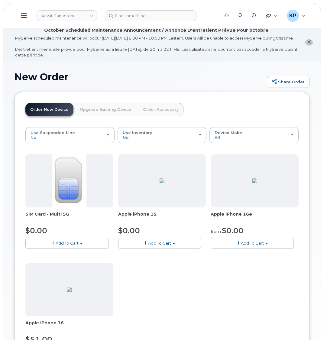
click at [244, 246] on span "Add To Cart" at bounding box center [252, 243] width 23 height 5
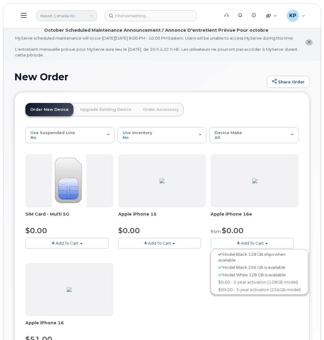
click at [52, 20] on link "Kiewit Canada Inc" at bounding box center [67, 15] width 60 height 11
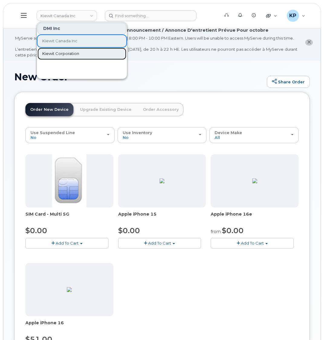
click at [55, 53] on span "Kiewit Corporation" at bounding box center [60, 54] width 37 height 6
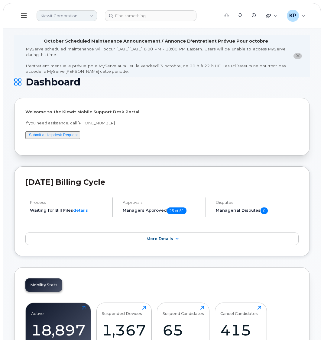
click at [47, 14] on link "Kiewit Corporation" at bounding box center [67, 15] width 60 height 11
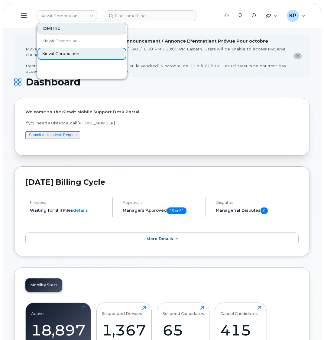
click at [48, 57] on link "Kiewit Corporation" at bounding box center [81, 54] width 89 height 12
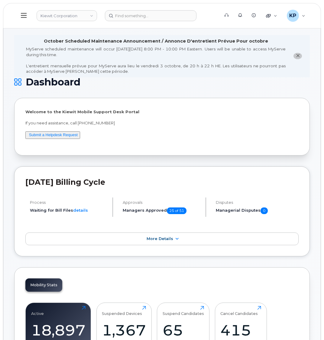
click at [25, 11] on button at bounding box center [23, 16] width 19 height 18
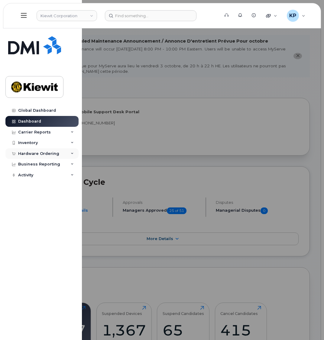
click at [32, 156] on div "Hardware Ordering" at bounding box center [38, 153] width 41 height 5
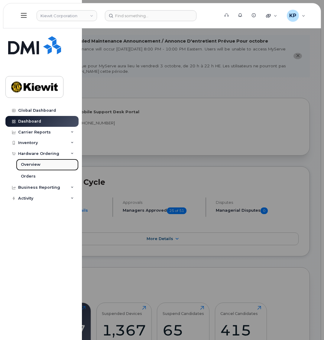
click at [30, 168] on link "Overview" at bounding box center [47, 164] width 63 height 11
click at [157, 110] on div at bounding box center [162, 170] width 324 height 340
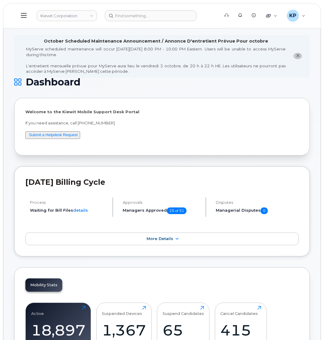
click at [24, 17] on icon at bounding box center [24, 15] width 6 height 7
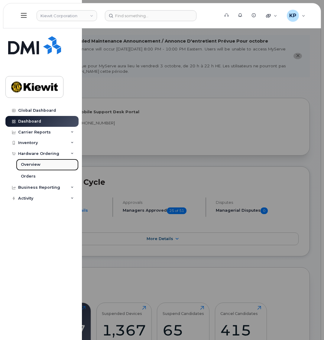
click at [31, 163] on div "Overview" at bounding box center [31, 164] width 20 height 5
click at [122, 114] on div at bounding box center [162, 170] width 324 height 340
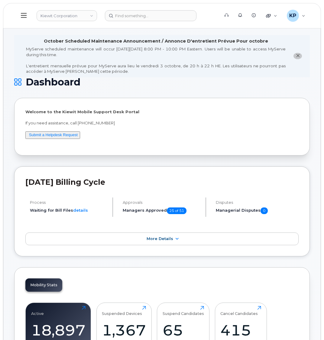
click at [21, 14] on icon at bounding box center [24, 15] width 6 height 7
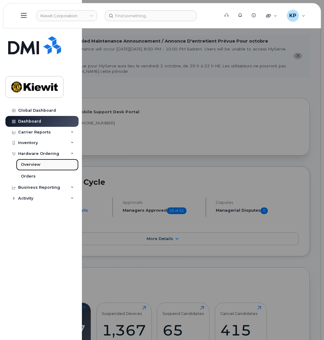
click at [34, 167] on div "Overview" at bounding box center [31, 164] width 20 height 5
click at [23, 173] on link "Orders" at bounding box center [47, 176] width 63 height 11
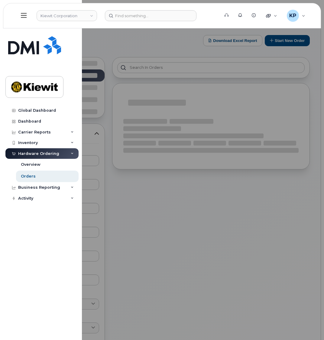
click at [185, 159] on div at bounding box center [162, 170] width 324 height 340
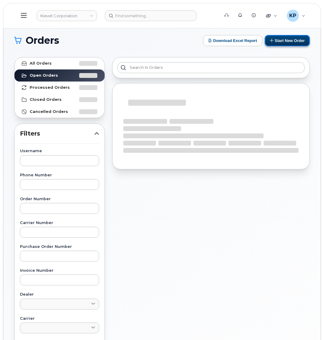
click at [277, 45] on button "Start New Order" at bounding box center [287, 40] width 45 height 11
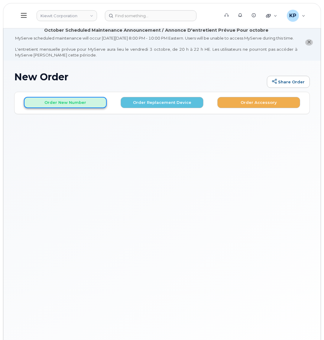
click at [67, 108] on button "Order New Number" at bounding box center [65, 102] width 83 height 11
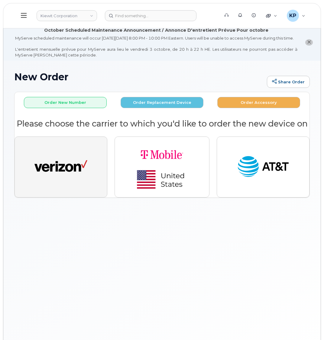
click at [24, 194] on button "button" at bounding box center [61, 167] width 93 height 61
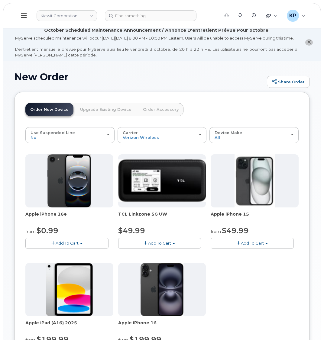
click at [72, 249] on button "Add To Cart" at bounding box center [66, 243] width 83 height 11
click at [72, 258] on link "$0.99 - 2 Year Activation (128GB)" at bounding box center [66, 255] width 78 height 8
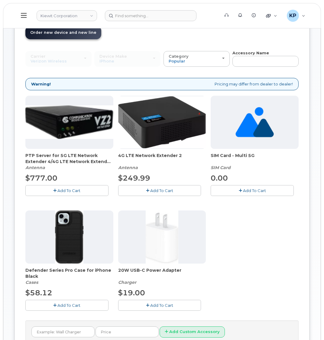
scroll to position [91, 0]
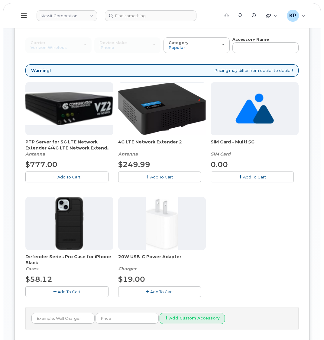
drag, startPoint x: 149, startPoint y: 295, endPoint x: 112, endPoint y: 299, distance: 36.5
click at [148, 295] on button "Add To Cart" at bounding box center [159, 291] width 83 height 11
click at [80, 294] on span "Add To Cart" at bounding box center [68, 291] width 23 height 5
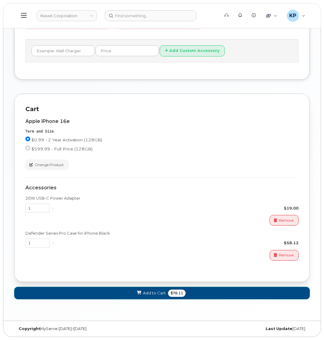
click at [137, 288] on button "Add to Cart $78.11" at bounding box center [161, 293] width 295 height 12
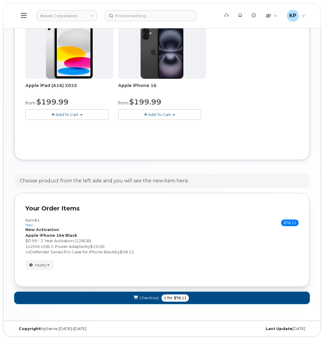
click at [139, 293] on button "Checkout 1 for $78.11" at bounding box center [161, 298] width 295 height 12
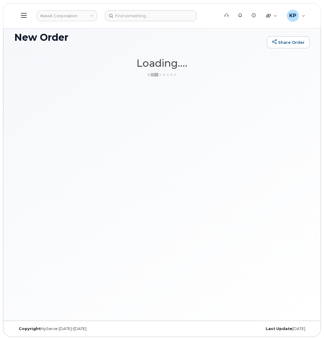
scroll to position [45, 0]
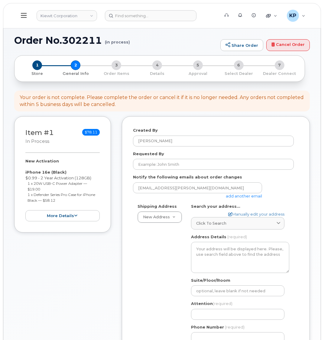
select select
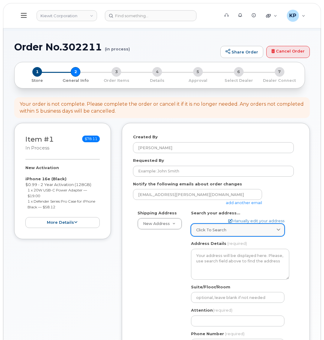
scroll to position [30, 0]
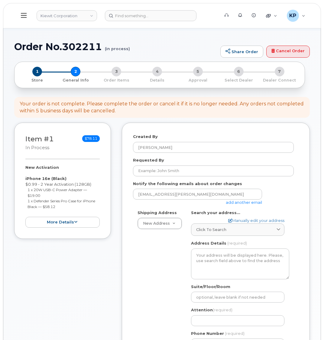
click at [237, 205] on link "add another email" at bounding box center [244, 202] width 36 height 5
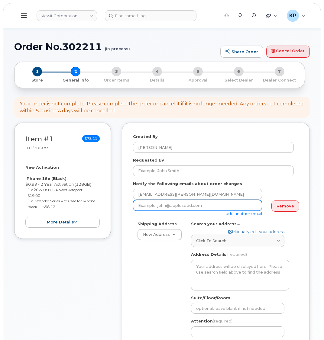
click at [160, 211] on input "email" at bounding box center [197, 205] width 129 height 11
paste input "Matt.Gabriel@kiewit.com"
type input "Matt.Gabriel@kiewit.com"
click at [189, 223] on form "Created By Kristian Patdu Requested By Notify the following emails about order …" at bounding box center [216, 257] width 166 height 247
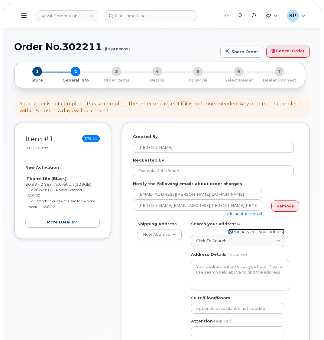
click at [240, 235] on link "Manually edit your address" at bounding box center [256, 232] width 56 height 6
select select
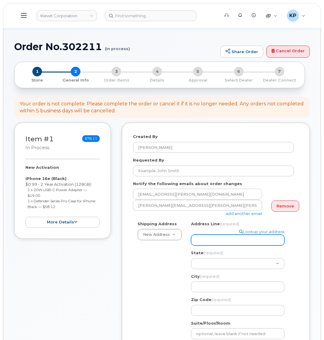
click at [207, 236] on input "Address Line (required)" at bounding box center [237, 240] width 93 height 11
select select
type input "1"
select select
type input "12"
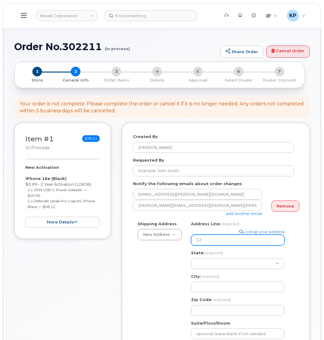
select select
type input "126"
select select
type input "1260"
select select
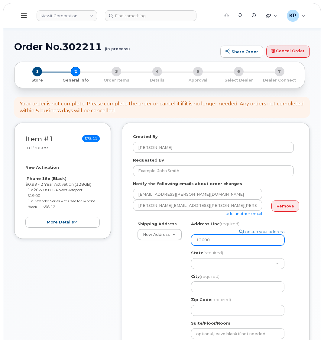
type input "12600"
select select
type input "12600 N"
select select
type input "12600 N."
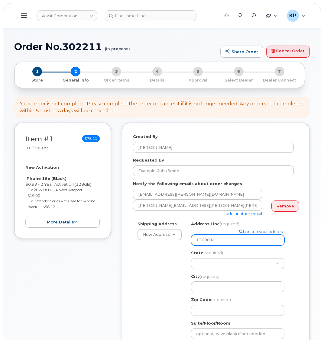
select select
type input "12600 N. T"
select select
type input "12600 N. Ta"
select select
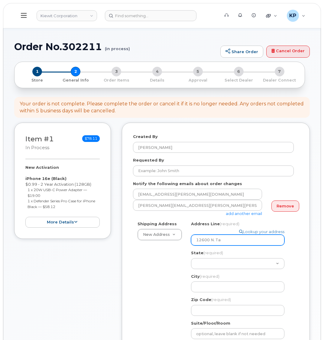
type input "12600 N. Tat"
select select
type input "12600 N. Tatu"
select select
type input "12600 N. Tatum"
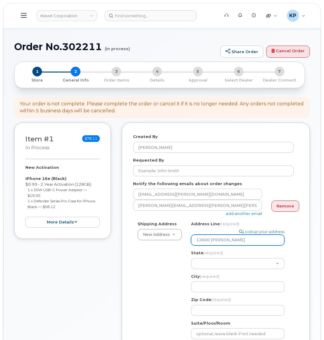
select select
type input "12600 N. Tatum B"
select select
type input "12600 N. Tatum Bl"
select select
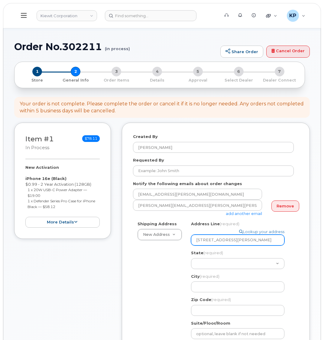
type input "12600 N. Tatum Bld"
select select
type input "12600 N. Tatum Bl"
select select
type input "12600 N. Tatum Blv"
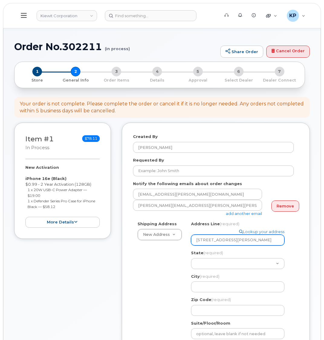
select select
type input "12600 N. Tatum Blvd"
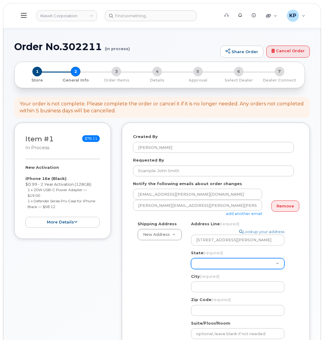
select select "PA"
select select
click at [276, 264] on select "Alabama Alaska American Samoa Arizona Arkansas California Colorado Connecticut …" at bounding box center [237, 263] width 93 height 11
select select "AZ"
click at [191, 258] on select "Alabama Alaska American Samoa Arizona Arkansas California Colorado Connecticut …" at bounding box center [237, 263] width 93 height 11
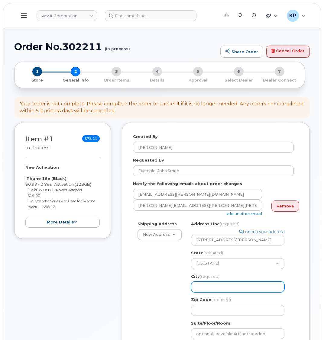
click at [214, 285] on input "City (required)" at bounding box center [237, 287] width 93 height 11
select select
type input "P"
select select
type input "Ph"
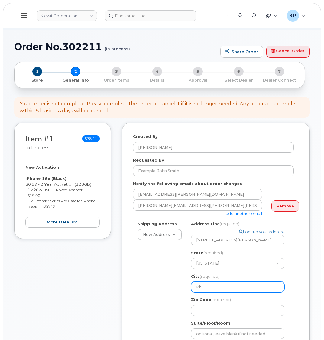
select select
type input "Pho"
select select
type input "Phoe"
select select
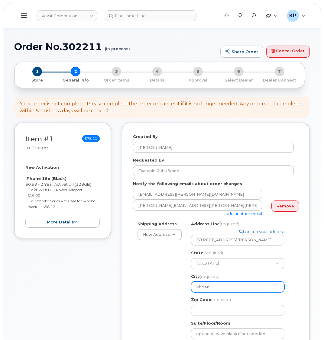
type input "Phoeni"
select select
type input "Phoenix"
select select
type input "Phoenix"
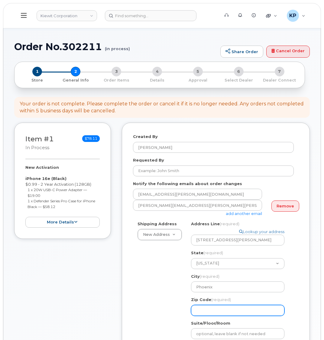
click at [213, 308] on input "Zip Code (required)" at bounding box center [237, 310] width 93 height 11
select select
type input "8"
select select
type input "85"
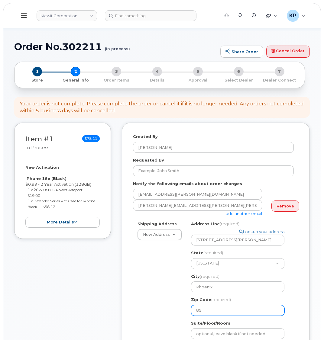
select select
type input "850"
select select
type input "8503"
select select
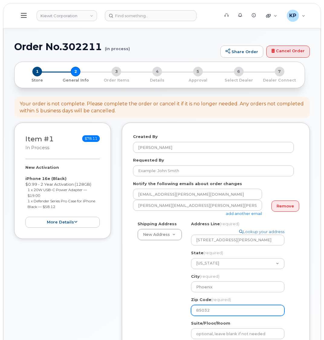
type input "85032"
click at [140, 272] on div "Shipping Address New Address New Address 6076 TX-12 8000 Forbes Place 10055 Tra…" at bounding box center [213, 306] width 161 height 170
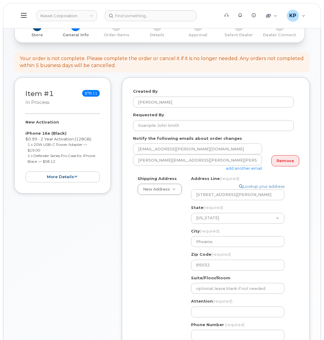
scroll to position [151, 0]
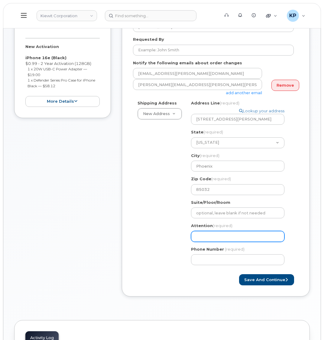
click at [198, 237] on input "Attention (required)" at bounding box center [237, 236] width 93 height 11
click at [211, 233] on input "Attention (required)" at bounding box center [237, 236] width 93 height 11
paste input "Alexis Perry"
select select
click at [256, 233] on input "Alexis Perry" at bounding box center [237, 236] width 93 height 11
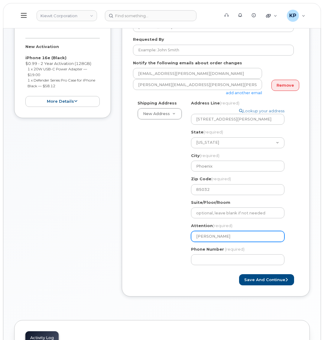
type input "Alexis Perry"
select select
type input "Alexis Perry &"
paste input "Allison.Shadrach"
select select
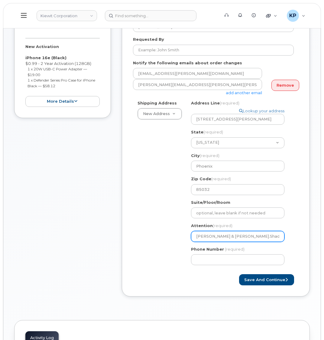
type input "Alexis Perry & Allison.Shadrach"
click at [88, 235] on div "Item #1 in process $78.11 New Activation iPhone 16e (Black) $0.99 - 2 Year Acti…" at bounding box center [62, 154] width 97 height 304
click at [238, 237] on input "Alexis Perry & Allison.Shadrach" at bounding box center [237, 236] width 93 height 11
select select
type input "Alexis Perry & AllisonShadrach"
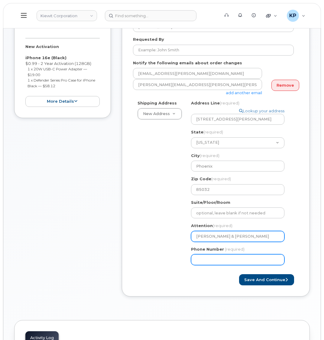
select select
type input "Alexis Perry & Allison Shadrach"
click at [232, 258] on input "Phone Number" at bounding box center [237, 259] width 93 height 11
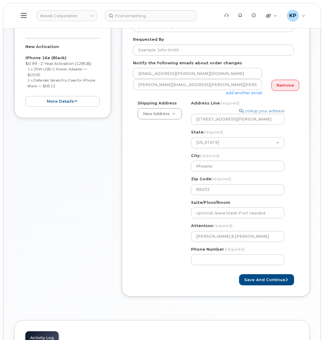
click at [140, 249] on div "Shipping Address New Address New Address 6076 TX-12 8000 Forbes Place 10055 Tra…" at bounding box center [213, 185] width 161 height 170
click at [179, 254] on div "Shipping Address New Address New Address 6076 TX-12 8000 Forbes Place 10055 Tra…" at bounding box center [213, 185] width 161 height 170
click at [210, 256] on input "Phone Number" at bounding box center [237, 259] width 93 height 11
type input "877772770"
select select
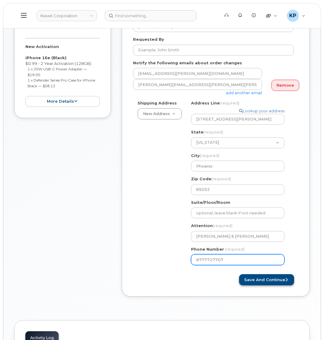
type input "8777727707"
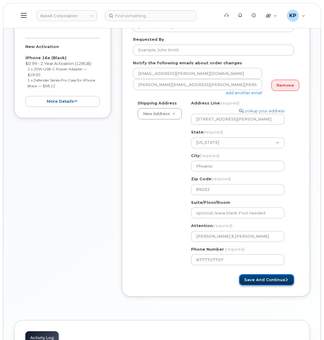
click at [269, 284] on button "Save and Continue" at bounding box center [266, 279] width 55 height 11
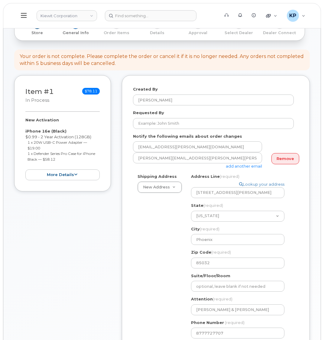
scroll to position [30, 0]
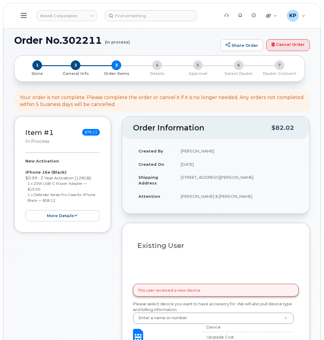
select select
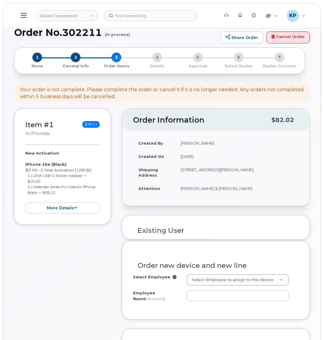
scroll to position [151, 0]
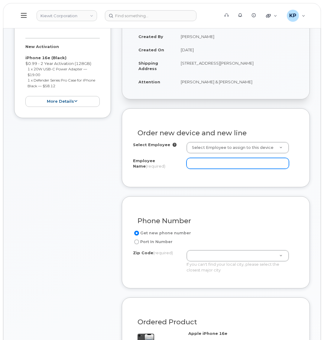
click at [190, 169] on input "Employee Name (required)" at bounding box center [237, 163] width 102 height 11
click at [223, 169] on input "Employee Name (required)" at bounding box center [237, 163] width 102 height 11
paste input "[PERSON_NAME]"
type input "[PERSON_NAME]"
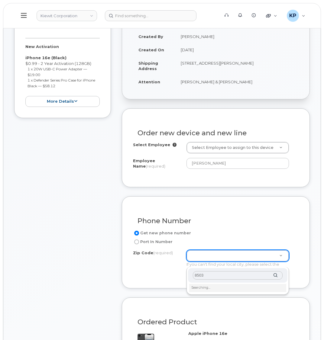
type input "85032"
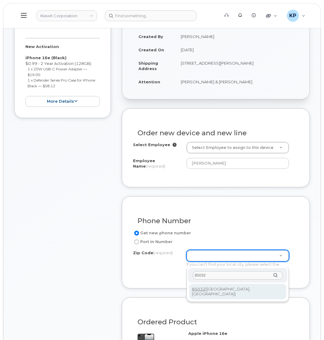
type input "85032 ([GEOGRAPHIC_DATA], [GEOGRAPHIC_DATA])"
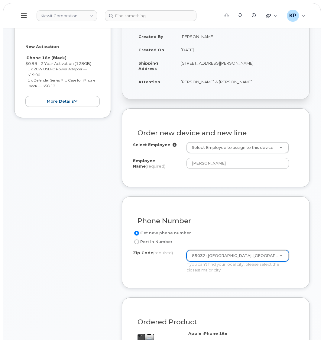
click at [43, 269] on div "Item #1 in process $78.11 New Activation iPhone 16e (Black) $0.99 - 2 Year Acti…" at bounding box center [62, 279] width 97 height 555
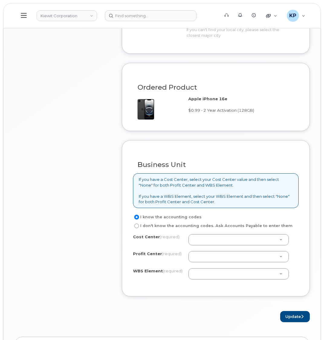
scroll to position [423, 0]
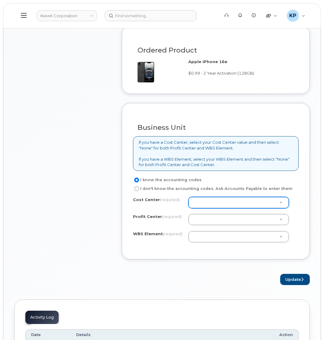
drag, startPoint x: 203, startPoint y: 215, endPoint x: 198, endPoint y: 210, distance: 6.8
click at [202, 214] on div "Cost Center (required) Unknown Profit Center (required) None - None - None WBS …" at bounding box center [216, 222] width 166 height 51
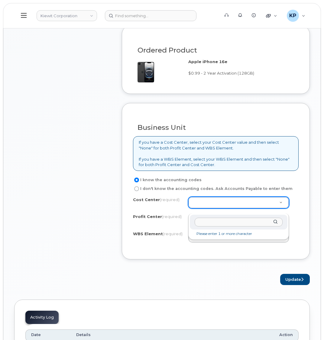
drag, startPoint x: 198, startPoint y: 210, endPoint x: 198, endPoint y: 232, distance: 21.8
type input "non"
type input "None"
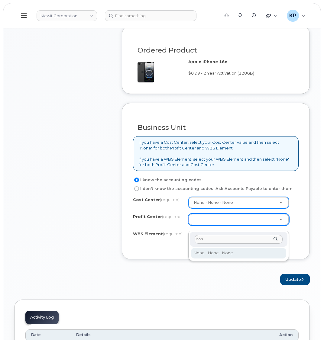
type input "non"
select select "None"
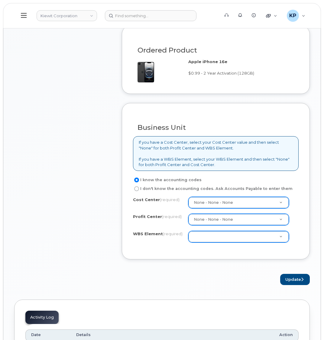
drag, startPoint x: 205, startPoint y: 250, endPoint x: 202, endPoint y: 244, distance: 5.8
click at [205, 248] on div "Cost Center (required) None - None - None None Profit Center (required) None - …" at bounding box center [216, 222] width 166 height 51
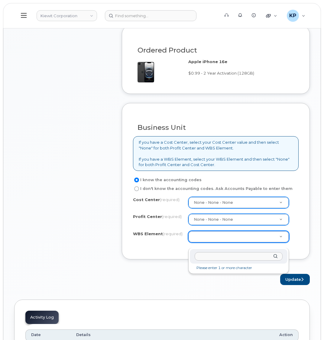
paste input "110286.1325"
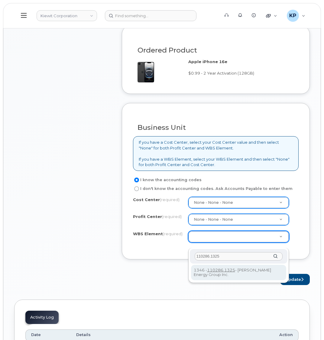
type input "110286.1325"
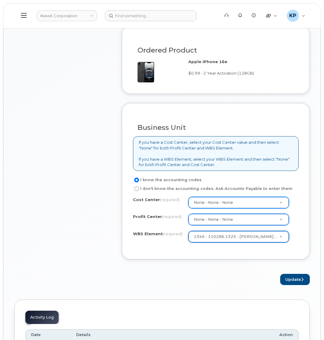
click at [277, 283] on div "Update" at bounding box center [216, 279] width 188 height 11
click at [286, 285] on button "Update" at bounding box center [295, 279] width 30 height 11
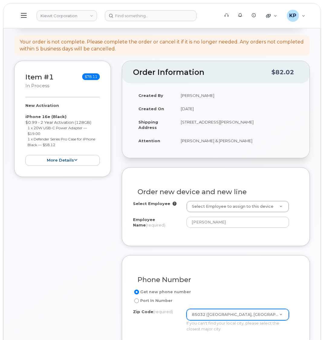
scroll to position [91, 0]
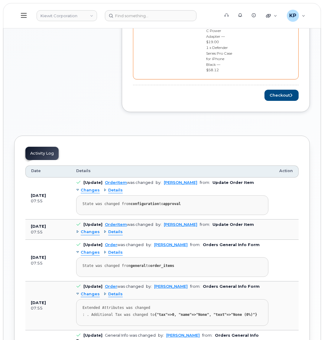
scroll to position [363, 0]
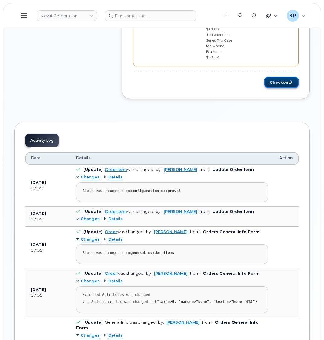
click at [273, 77] on button "Checkout" at bounding box center [281, 82] width 34 height 11
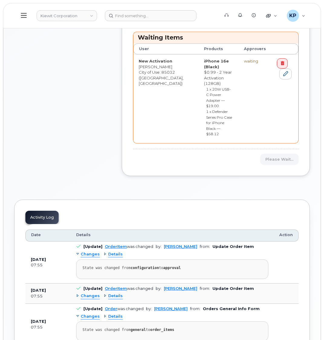
scroll to position [272, 0]
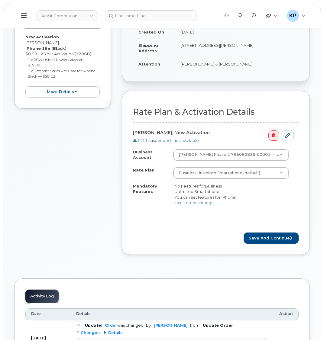
scroll to position [151, 0]
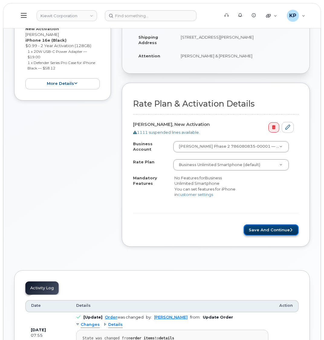
click at [261, 235] on button "Save and Continue" at bounding box center [270, 229] width 55 height 11
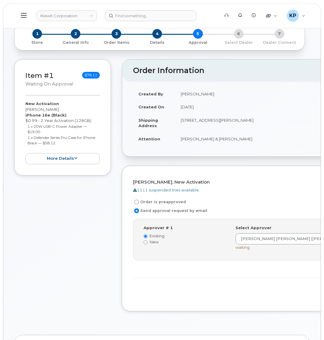
scroll to position [121, 0]
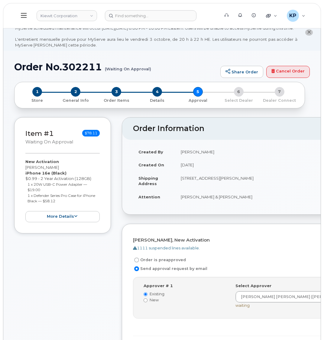
scroll to position [0, 0]
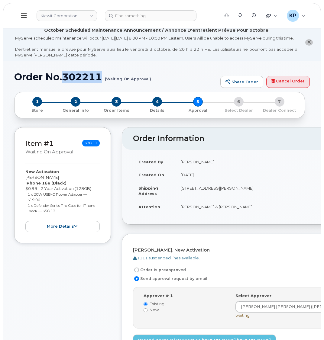
drag, startPoint x: 66, startPoint y: 82, endPoint x: 102, endPoint y: 85, distance: 36.3
click at [102, 82] on h1 "Order No.302211 (Waiting On Approval)" at bounding box center [115, 77] width 203 height 11
copy h1 "302211"
click at [66, 18] on link "Kiewit Corporation" at bounding box center [67, 15] width 60 height 11
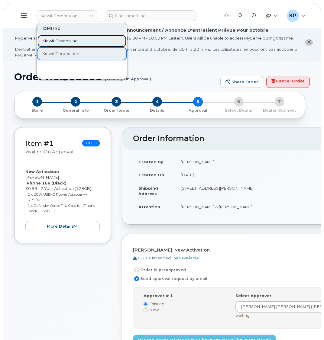
click at [68, 38] on span "Kiewit Canada Inc" at bounding box center [59, 41] width 35 height 6
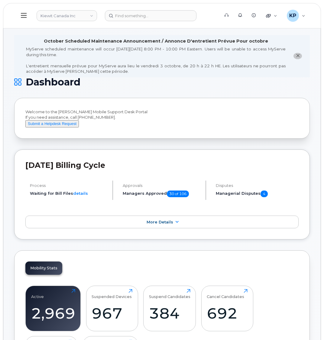
click at [30, 13] on button at bounding box center [23, 16] width 19 height 18
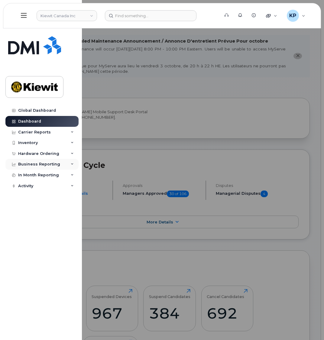
click at [35, 159] on div "Business Reporting" at bounding box center [41, 164] width 73 height 11
click at [34, 154] on div "Hardware Ordering" at bounding box center [38, 153] width 41 height 5
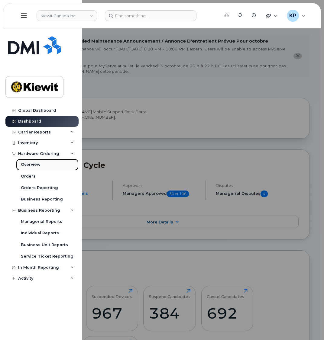
click at [33, 164] on div "Overview" at bounding box center [31, 164] width 20 height 5
click at [38, 175] on link "Orders" at bounding box center [47, 176] width 63 height 11
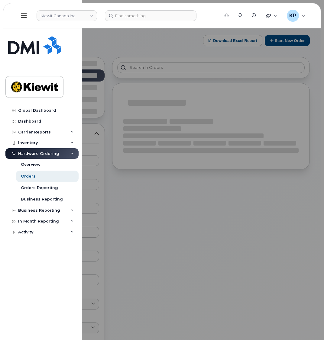
click at [175, 184] on div at bounding box center [162, 170] width 324 height 340
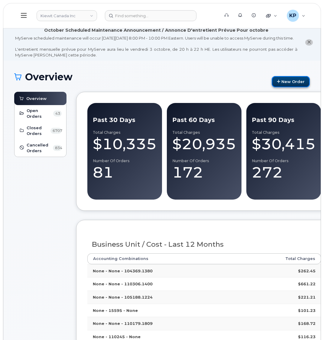
click at [279, 87] on link "New Order" at bounding box center [291, 81] width 38 height 11
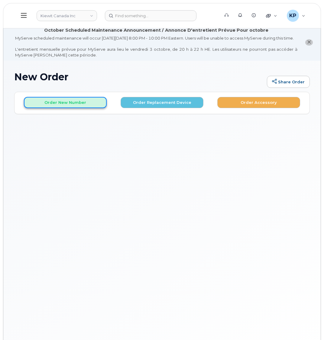
click at [74, 108] on button "Order New Number" at bounding box center [65, 102] width 83 height 11
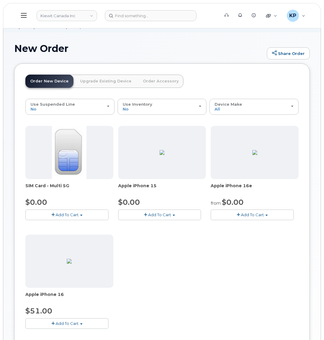
scroll to position [30, 0]
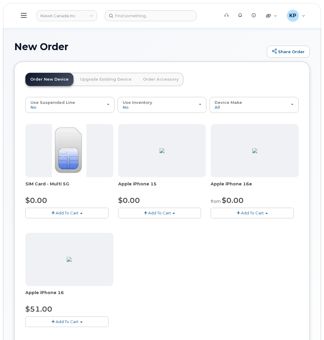
click at [67, 324] on button "Add To Cart" at bounding box center [66, 322] width 83 height 11
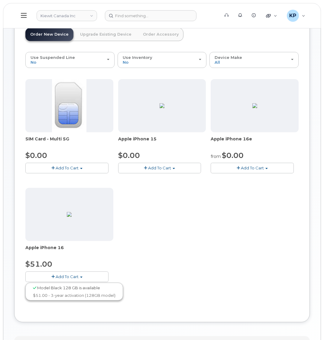
scroll to position [91, 0]
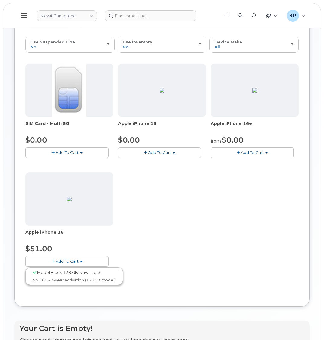
drag, startPoint x: 60, startPoint y: 265, endPoint x: 67, endPoint y: 261, distance: 8.2
click at [61, 264] on span "Add To Cart" at bounding box center [67, 261] width 23 height 5
drag, startPoint x: 224, startPoint y: 161, endPoint x: 222, endPoint y: 190, distance: 29.0
click at [224, 158] on button "Add To Cart" at bounding box center [252, 152] width 83 height 11
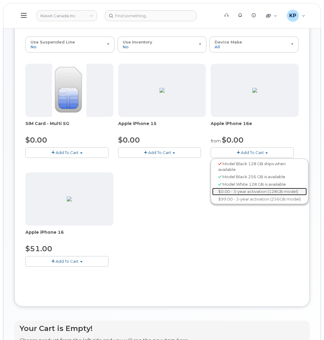
click at [230, 195] on link "$0.00 - 3-year activation (128GB model)" at bounding box center [259, 192] width 95 height 8
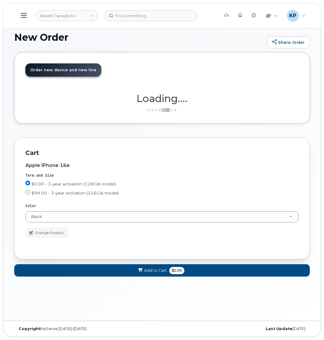
scroll to position [45, 0]
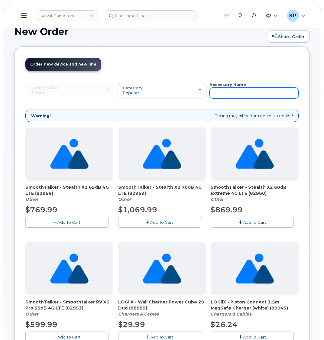
click at [238, 94] on input "text" at bounding box center [253, 93] width 89 height 11
type input "otter"
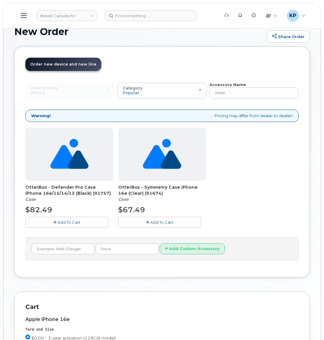
click at [139, 225] on button "Add To Cart" at bounding box center [159, 222] width 83 height 11
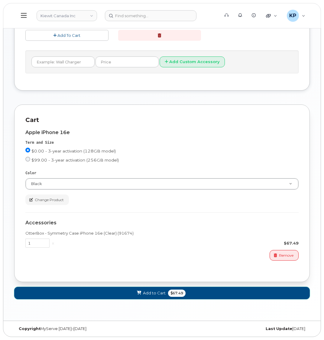
click at [150, 289] on button "Add to Cart $67.49" at bounding box center [161, 293] width 295 height 12
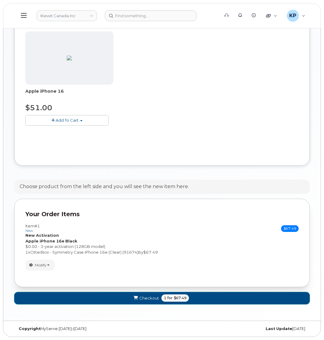
click at [142, 298] on span "Checkout" at bounding box center [149, 298] width 20 height 6
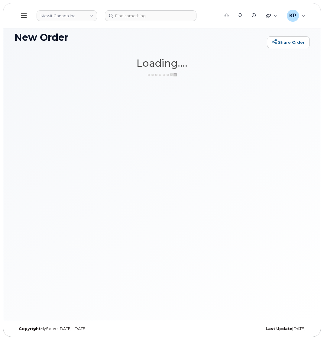
scroll to position [45, 0]
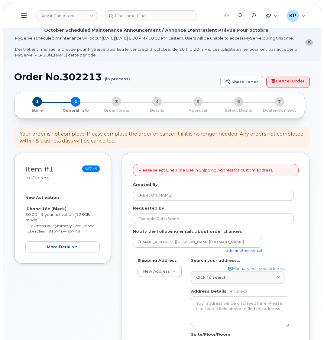
select select
click at [257, 253] on link "add another email" at bounding box center [244, 250] width 36 height 5
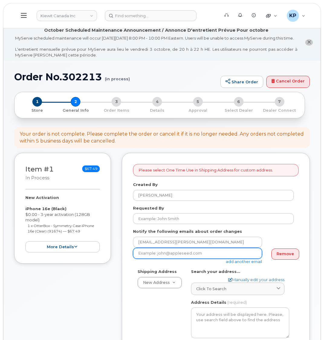
click at [155, 256] on input "email" at bounding box center [197, 253] width 129 height 11
paste input "[PERSON_NAME][EMAIL_ADDRESS][PERSON_NAME][DOMAIN_NAME]"
type input "[PERSON_NAME][EMAIL_ADDRESS][PERSON_NAME][DOMAIN_NAME]"
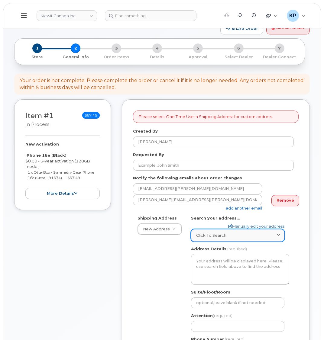
scroll to position [60, 0]
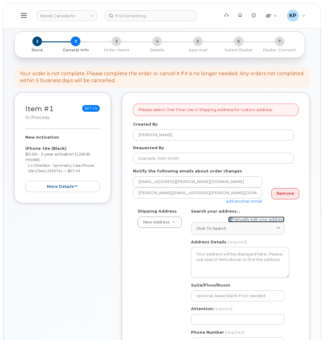
click at [240, 222] on link "Manually edit your address" at bounding box center [256, 220] width 56 height 6
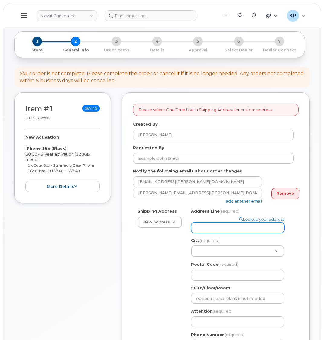
drag, startPoint x: 218, startPoint y: 227, endPoint x: 122, endPoint y: 221, distance: 95.6
click at [218, 227] on input "Address Line (required)" at bounding box center [237, 227] width 93 height 11
select select
type input "1"
select select
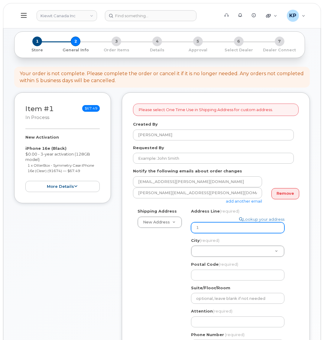
type input "12"
select select
type input "122"
select select
type input "1225"
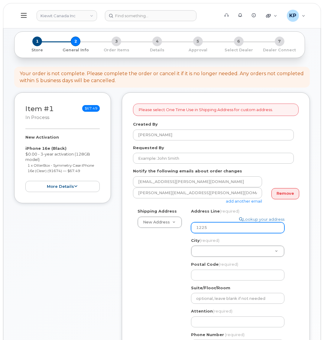
select select
type input "12250"
select select
type input "12250 3"
select select
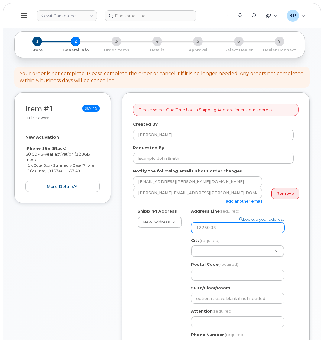
type input "12250 33"
select select
type input "12250 33 S"
select select
type input "12250 33 St"
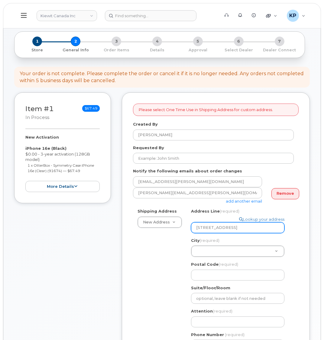
select select
type input "12250 33 St N"
select select
type input "12250 33 St NE"
type input "E"
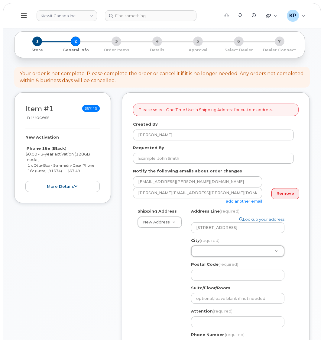
type input "E"
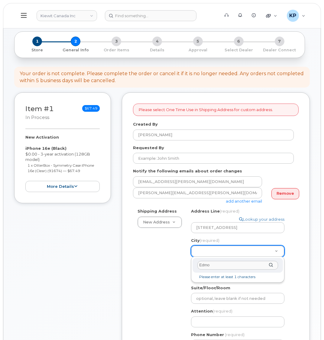
type input "[PERSON_NAME]"
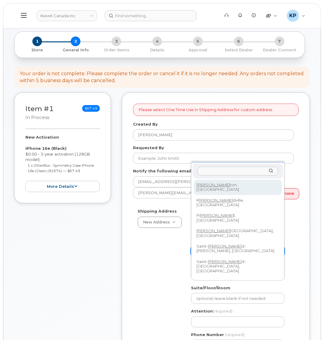
select select
type input "182"
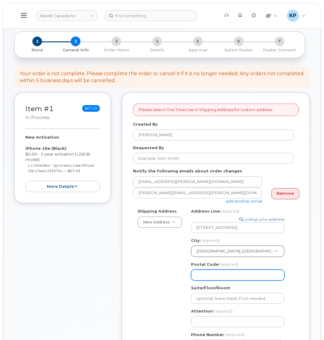
click at [198, 277] on input "Postal Code (required)" at bounding box center [237, 275] width 93 height 11
select select
type input "T"
select select
type input "T6"
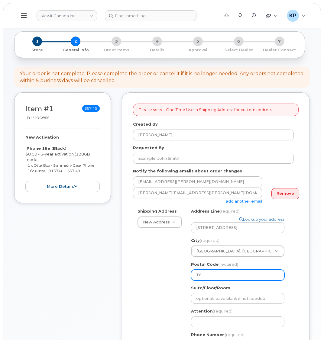
select select
type input "T6S"
select select
type input "T6S 1"
select select
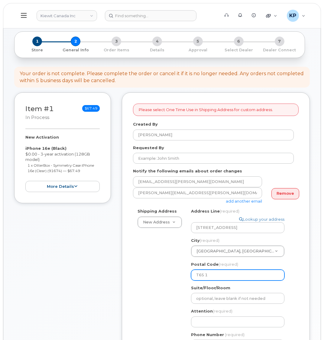
type input "T6S 1h"
select select
type input "T6S 1"
select select
type input "T6S 1H"
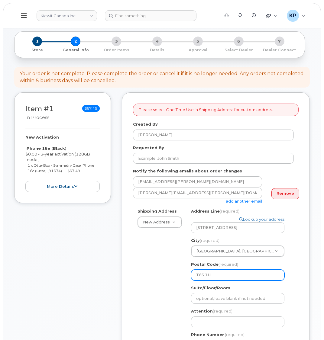
select select
type input "T6S 1H6"
drag, startPoint x: 148, startPoint y: 268, endPoint x: 178, endPoint y: 282, distance: 33.1
click at [148, 268] on div "Shipping Address New Address New Address M-100 Ilsley Avenue 10333 Southport Ro…" at bounding box center [213, 281] width 161 height 147
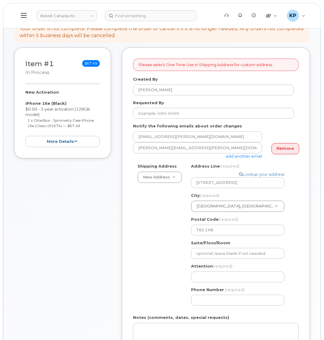
scroll to position [121, 0]
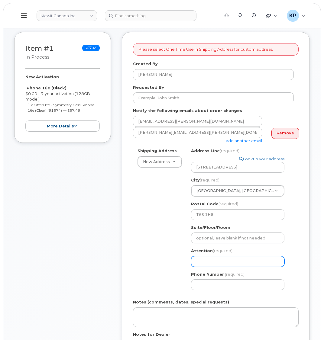
click at [196, 262] on input "Attention (required)" at bounding box center [237, 261] width 93 height 11
drag, startPoint x: 206, startPoint y: 260, endPoint x: 207, endPoint y: 263, distance: 3.4
click at [206, 260] on input "Attention (required)" at bounding box center [237, 261] width 93 height 11
paste input "Shahid"
select select
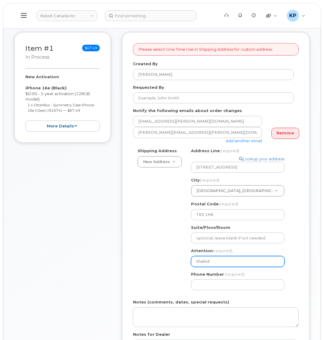
type input "Shahid"
select select
type input "Shahid I"
select select
type input "Shahid Is"
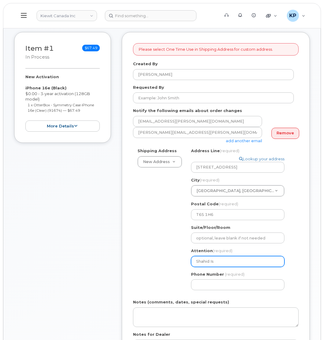
select select
type input "Shahid Isl"
select select
type input "Shahid Isla"
select select
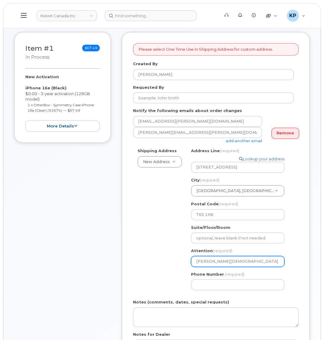
type input "[PERSON_NAME][DEMOGRAPHIC_DATA]"
select select
type input "Shahid Islam &"
paste input "Michael.Hellinga"
select select
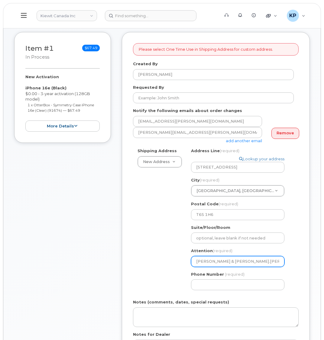
click at [231, 263] on input "[PERSON_NAME] & [PERSON_NAME].[PERSON_NAME]" at bounding box center [237, 261] width 93 height 11
drag, startPoint x: 192, startPoint y: 262, endPoint x: 222, endPoint y: 263, distance: 30.2
click at [192, 263] on input "[PERSON_NAME] & [PERSON_NAME].[PERSON_NAME]" at bounding box center [237, 261] width 93 height 11
click at [211, 263] on input "[PERSON_NAME] & [PERSON_NAME].[PERSON_NAME]" at bounding box center [237, 261] width 93 height 11
drag, startPoint x: 221, startPoint y: 261, endPoint x: 163, endPoint y: 262, distance: 57.7
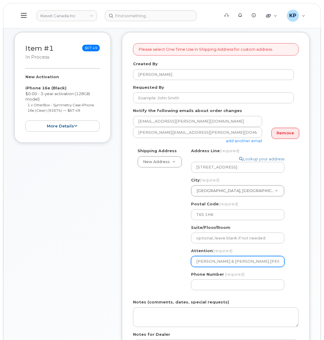
click at [163, 262] on div "Shipping Address New Address New Address M-100 Ilsley Avenue 10333 Southport Ro…" at bounding box center [213, 221] width 161 height 147
type input "[PERSON_NAME] & [PERSON_NAME].[PERSON_NAME]"
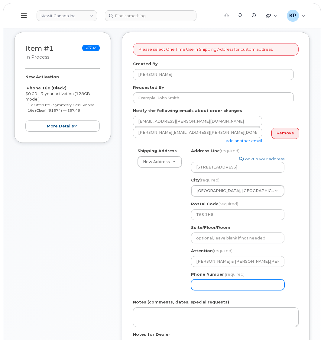
click at [212, 281] on input "Phone Number" at bounding box center [237, 284] width 93 height 11
type input "877772770"
select select
type input "8777727707"
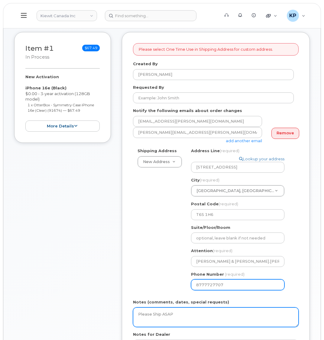
type textarea "Please Ship ASAP"
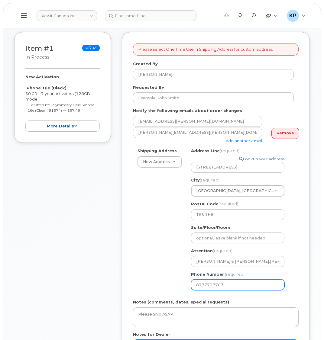
scroll to position [298, 0]
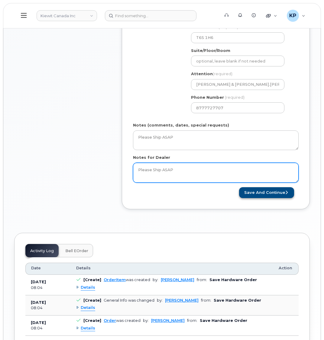
type textarea "Please Ship ASAP"
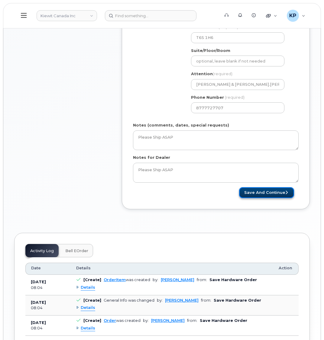
click at [259, 189] on button "Save and Continue" at bounding box center [266, 192] width 55 height 11
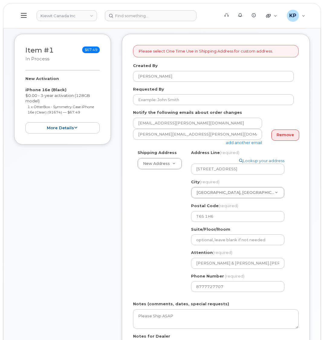
scroll to position [86, 0]
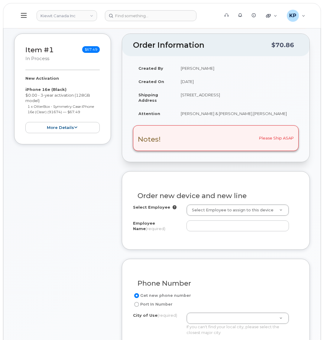
scroll to position [121, 0]
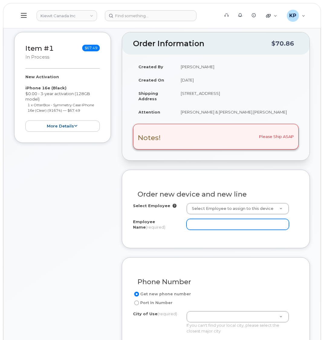
click at [211, 227] on input "Employee Name (required)" at bounding box center [237, 224] width 102 height 11
paste input "[PERSON_NAME][DEMOGRAPHIC_DATA]"
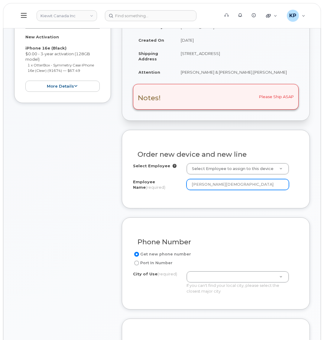
scroll to position [211, 0]
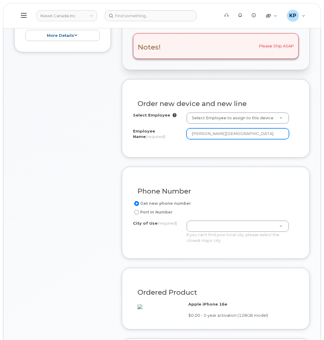
type input "[PERSON_NAME][DEMOGRAPHIC_DATA]"
click at [90, 235] on div "Item #1 in process $67.49 New Activation iPhone 16e (Black) $0.00 - 3-year acti…" at bounding box center [62, 222] width 97 height 562
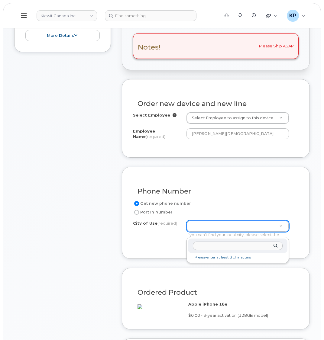
drag, startPoint x: 204, startPoint y: 230, endPoint x: 203, endPoint y: 236, distance: 6.4
type input "[PERSON_NAME]"
type input "182"
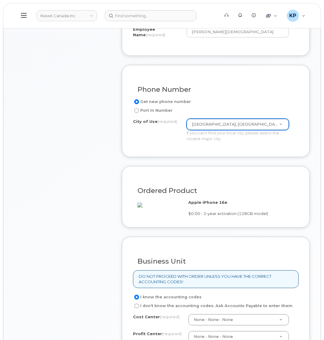
scroll to position [393, 0]
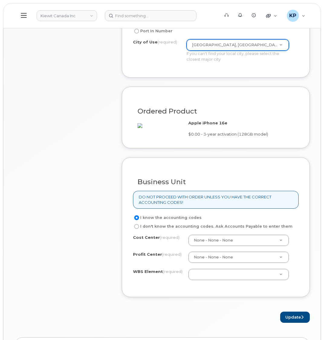
drag, startPoint x: 209, startPoint y: 284, endPoint x: 124, endPoint y: 268, distance: 85.7
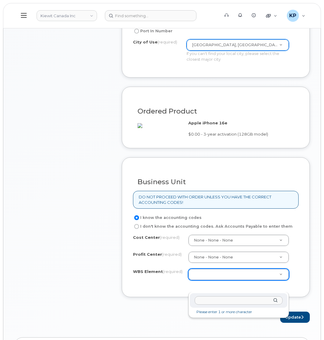
click at [214, 299] on input "text" at bounding box center [239, 300] width 88 height 9
paste input "106329.1263"
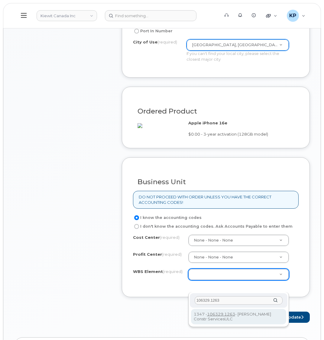
type input "106329.1263"
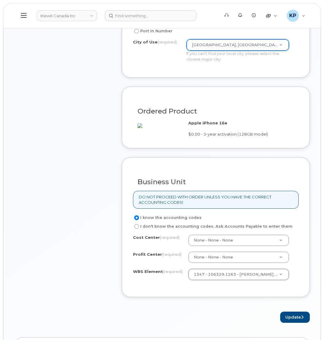
drag, startPoint x: 166, startPoint y: 307, endPoint x: 253, endPoint y: 317, distance: 86.6
click at [168, 297] on div "Business Unit DO NOT PROCEED WITH ORDER UNLESS YOU HAVE THE CORRECT ACCOUNTING …" at bounding box center [216, 227] width 188 height 140
click at [285, 323] on button "Update" at bounding box center [295, 317] width 30 height 11
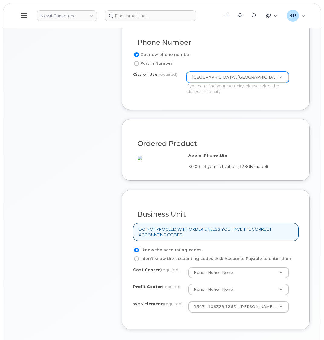
scroll to position [337, 0]
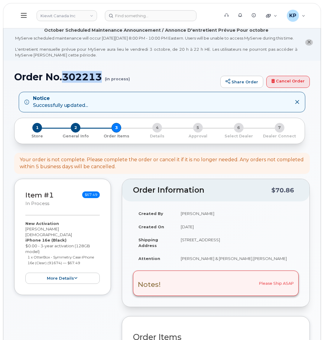
drag, startPoint x: 64, startPoint y: 84, endPoint x: 101, endPoint y: 88, distance: 36.8
click at [101, 82] on h1 "Order No.302213 (in process)" at bounding box center [115, 77] width 203 height 11
copy h1 "302213"
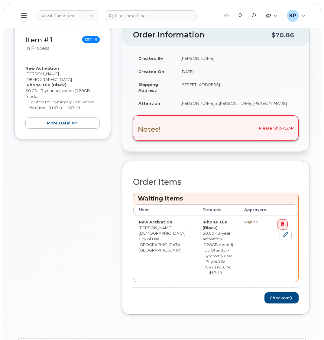
scroll to position [211, 0]
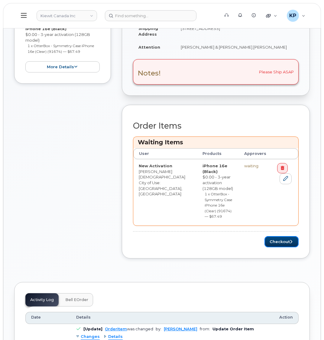
drag, startPoint x: 272, startPoint y: 227, endPoint x: 233, endPoint y: 218, distance: 40.9
click at [272, 236] on button "Checkout" at bounding box center [281, 241] width 34 height 11
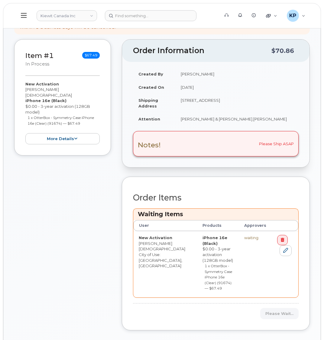
scroll to position [91, 0]
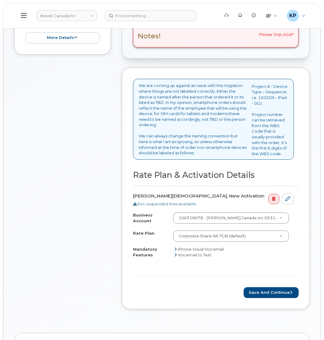
scroll to position [242, 0]
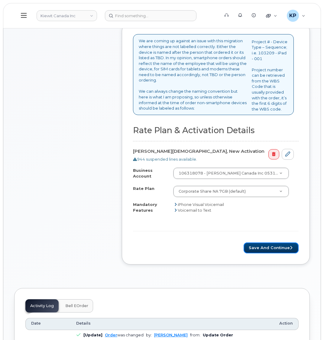
drag, startPoint x: 255, startPoint y: 253, endPoint x: 221, endPoint y: 255, distance: 33.6
click at [255, 253] on button "Save and Continue" at bounding box center [270, 248] width 55 height 11
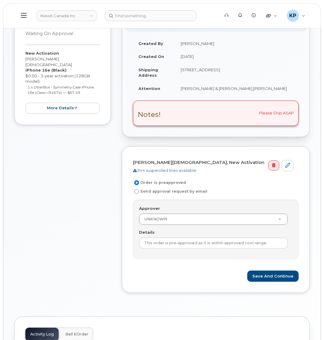
scroll to position [121, 0]
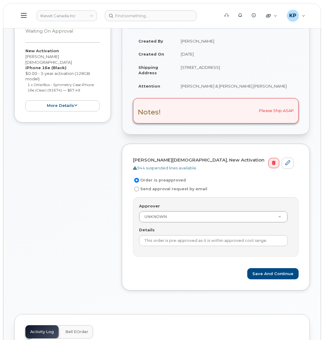
click at [141, 193] on label "Send approval request by email" at bounding box center [170, 188] width 74 height 7
click at [139, 192] on input "Send approval request by email" at bounding box center [136, 189] width 5 height 5
radio input "true"
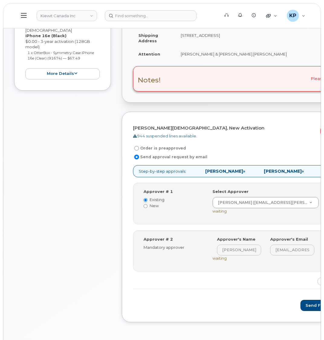
scroll to position [181, 0]
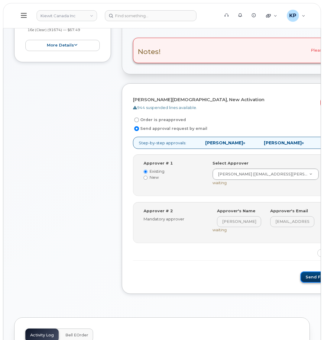
click at [300, 283] on button "Send for Approval" at bounding box center [325, 277] width 50 height 11
